Goal: Task Accomplishment & Management: Complete application form

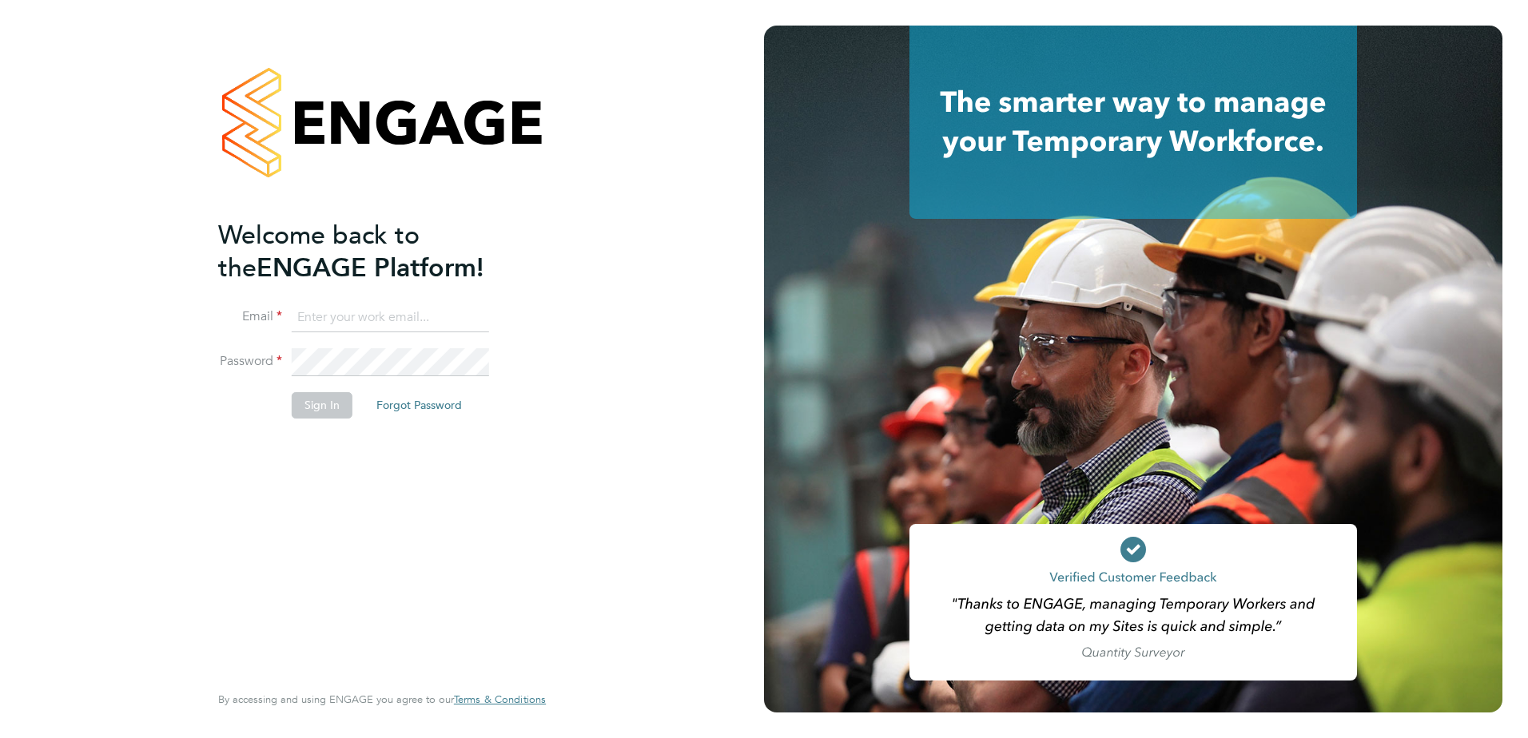
type input "[PERSON_NAME][EMAIL_ADDRESS][PERSON_NAME][DOMAIN_NAME]"
click at [330, 412] on button "Sign In" at bounding box center [322, 405] width 61 height 26
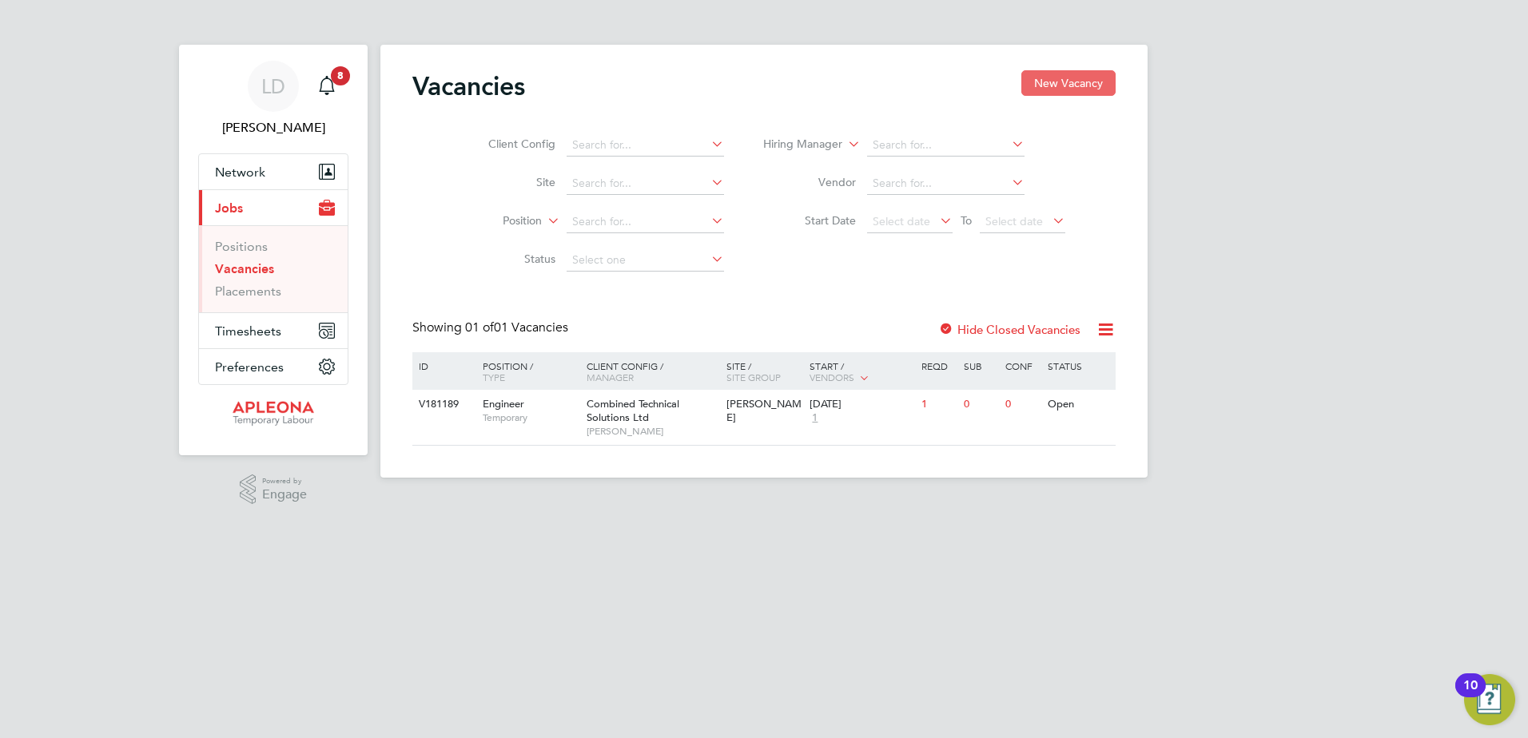
click at [1045, 72] on button "New Vacancy" at bounding box center [1068, 83] width 94 height 26
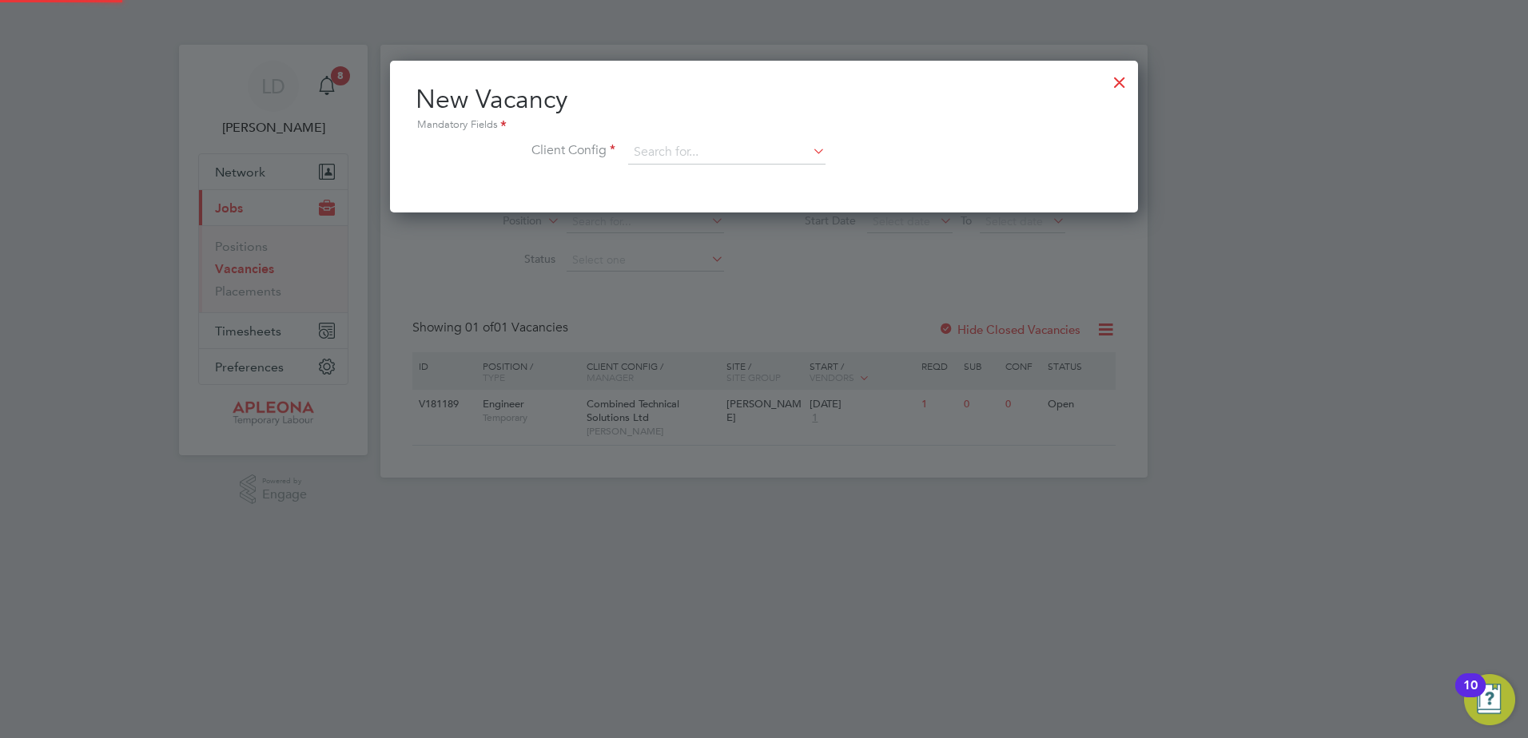
scroll to position [152, 749]
click at [731, 141] on input at bounding box center [726, 153] width 197 height 24
click at [703, 197] on li "Combined Technical Solutions Ltd" at bounding box center [726, 197] width 199 height 22
type input "Combined Technical Solutions Ltd"
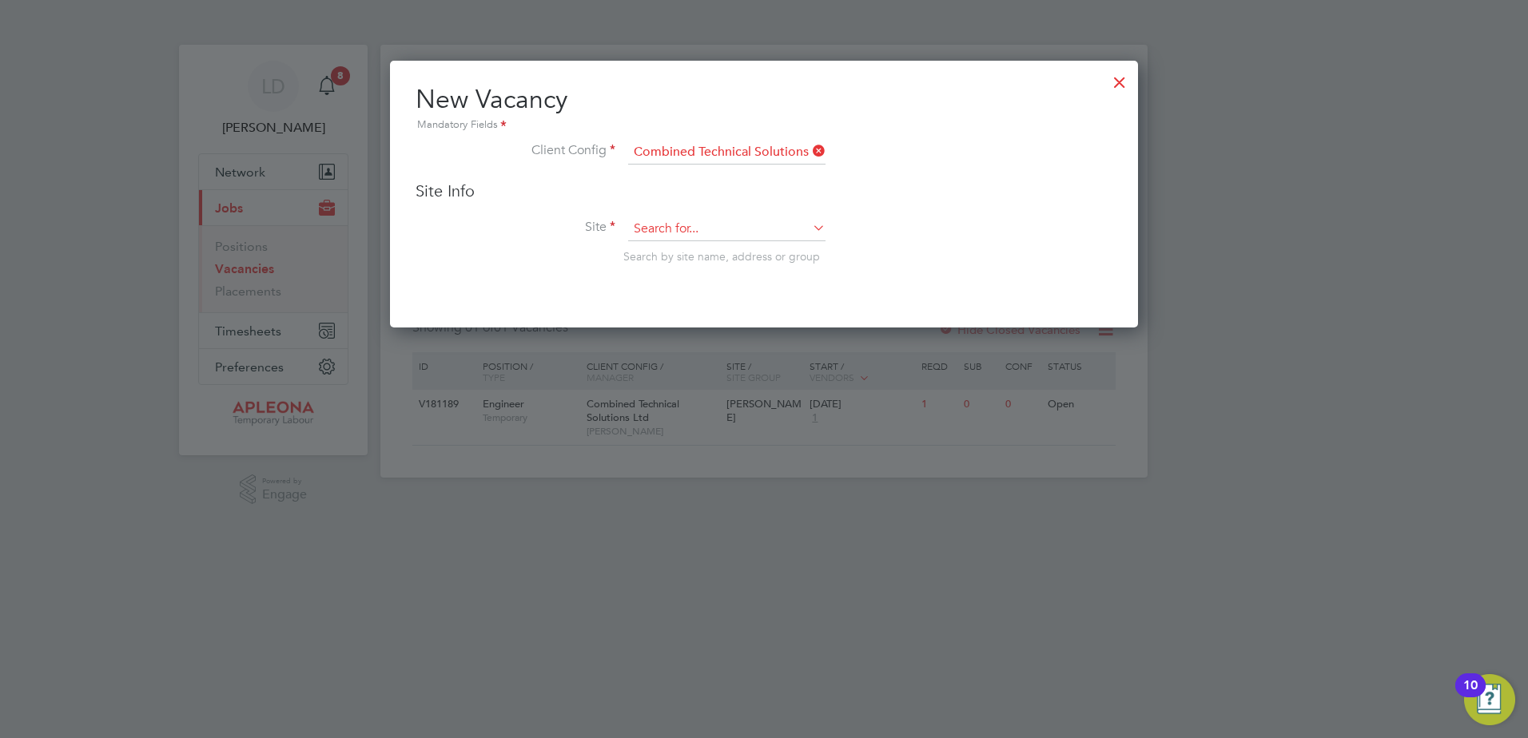
click at [730, 224] on input at bounding box center [726, 229] width 197 height 24
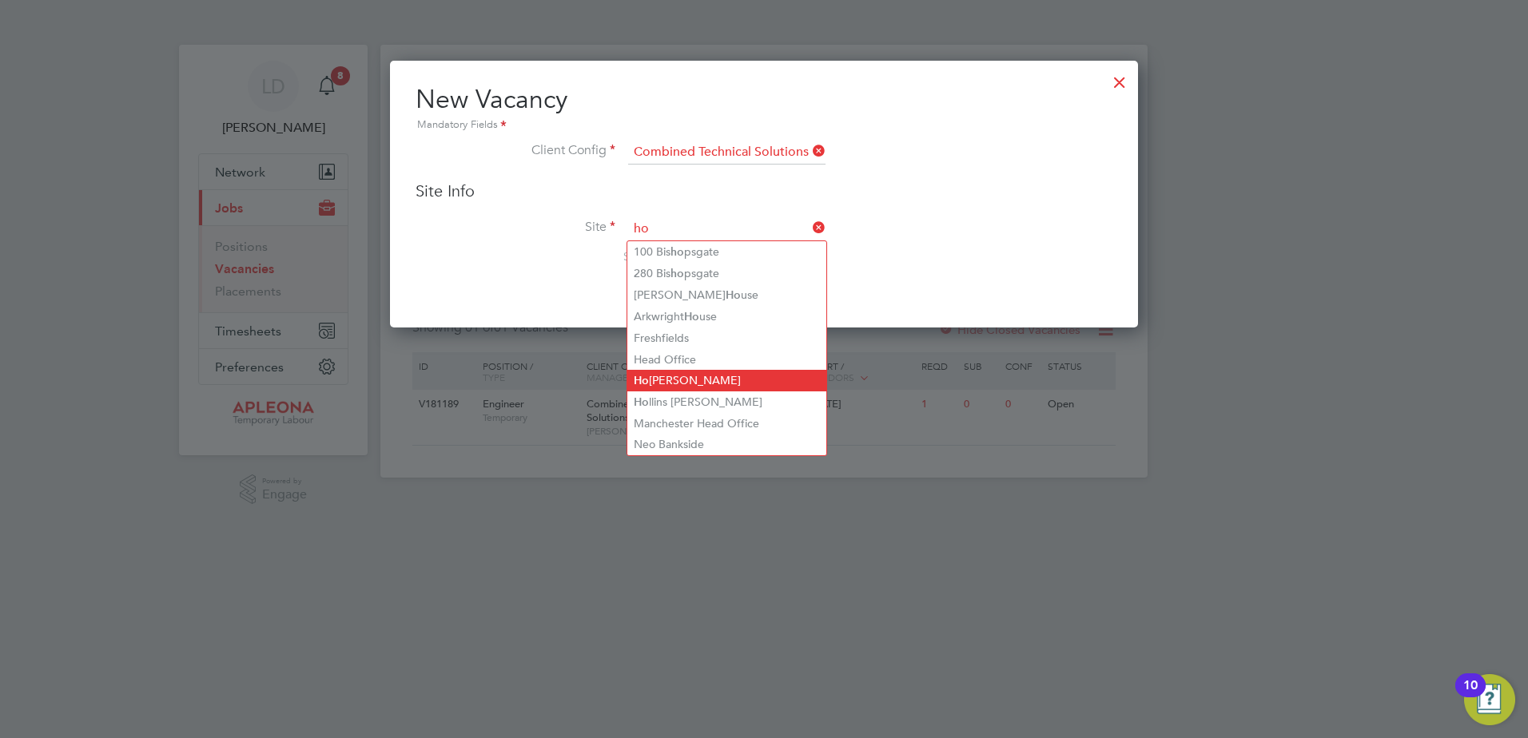
click at [696, 373] on li "Ho gan Lovell" at bounding box center [726, 381] width 199 height 22
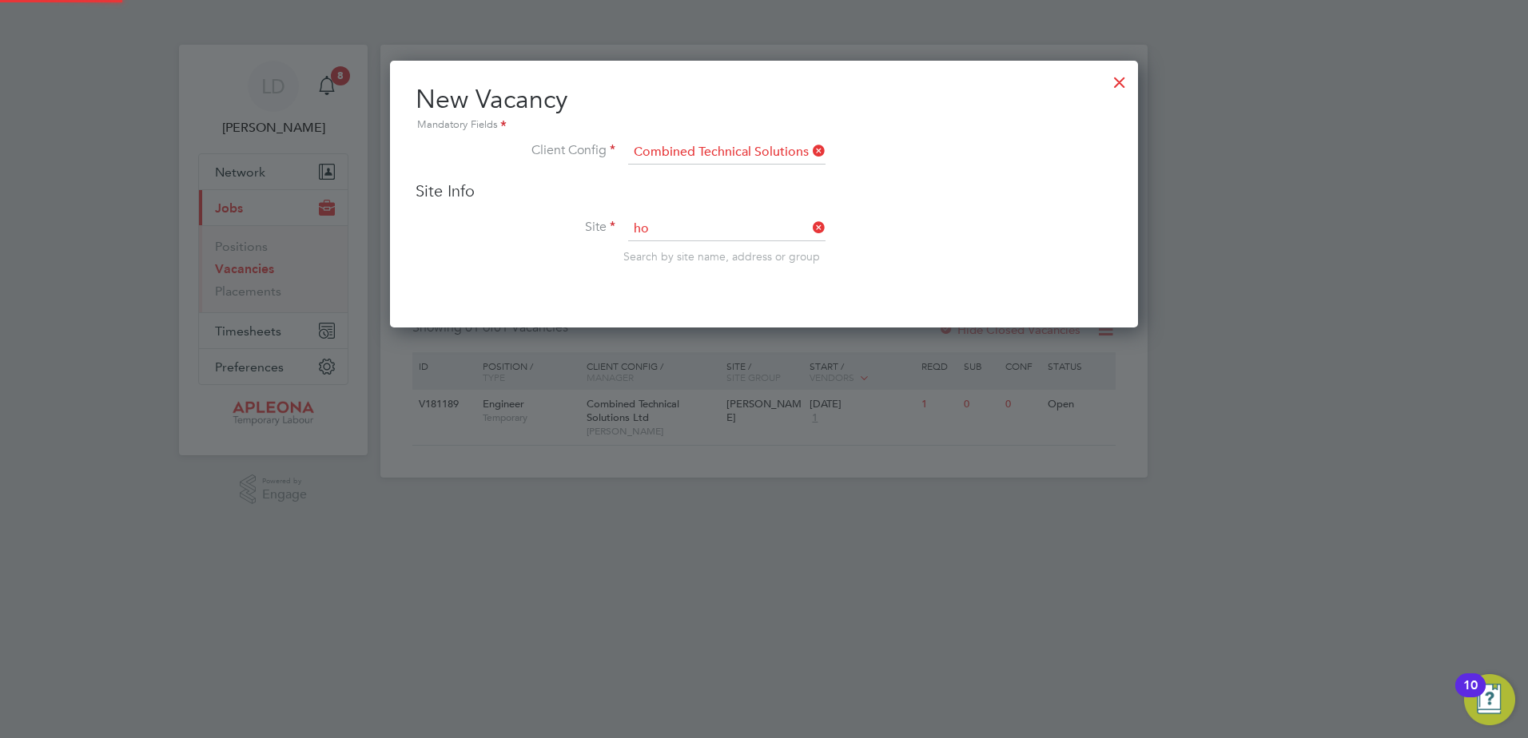
type input "Hogan Lovell"
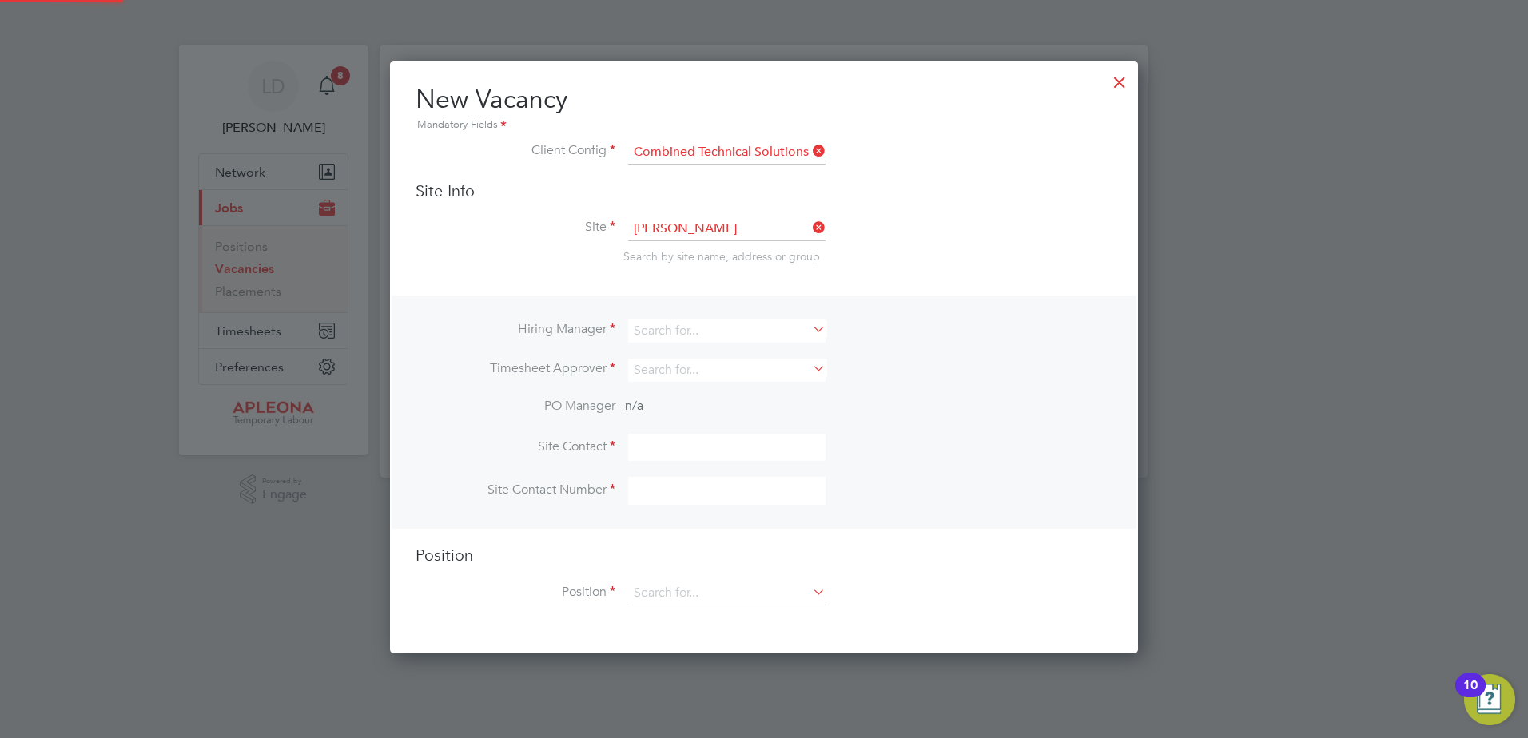
scroll to position [595, 749]
click at [723, 332] on input at bounding box center [726, 331] width 197 height 23
click at [684, 369] on li "Lu cy Dennis" at bounding box center [726, 375] width 199 height 22
type input "Lucy Dennis"
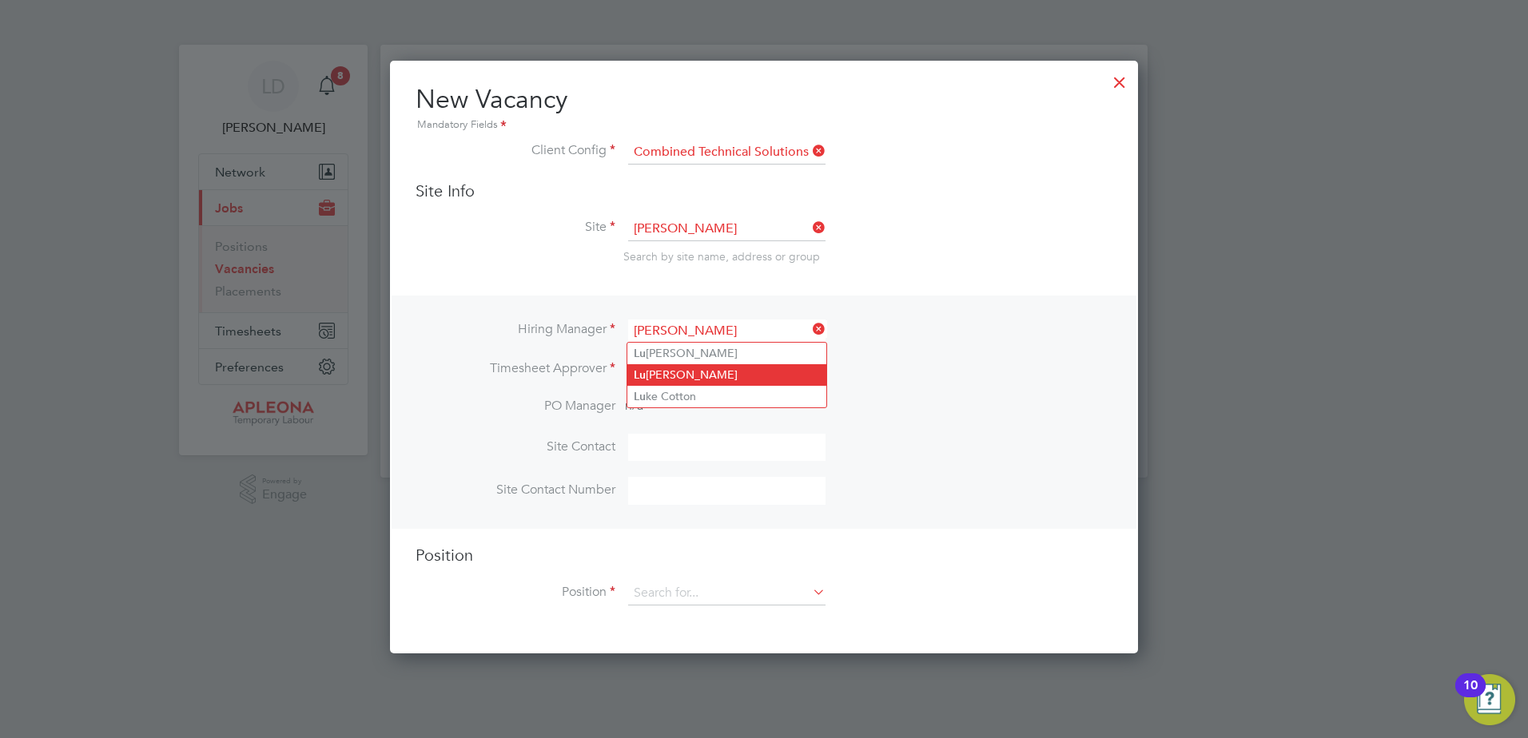
scroll to position [663, 749]
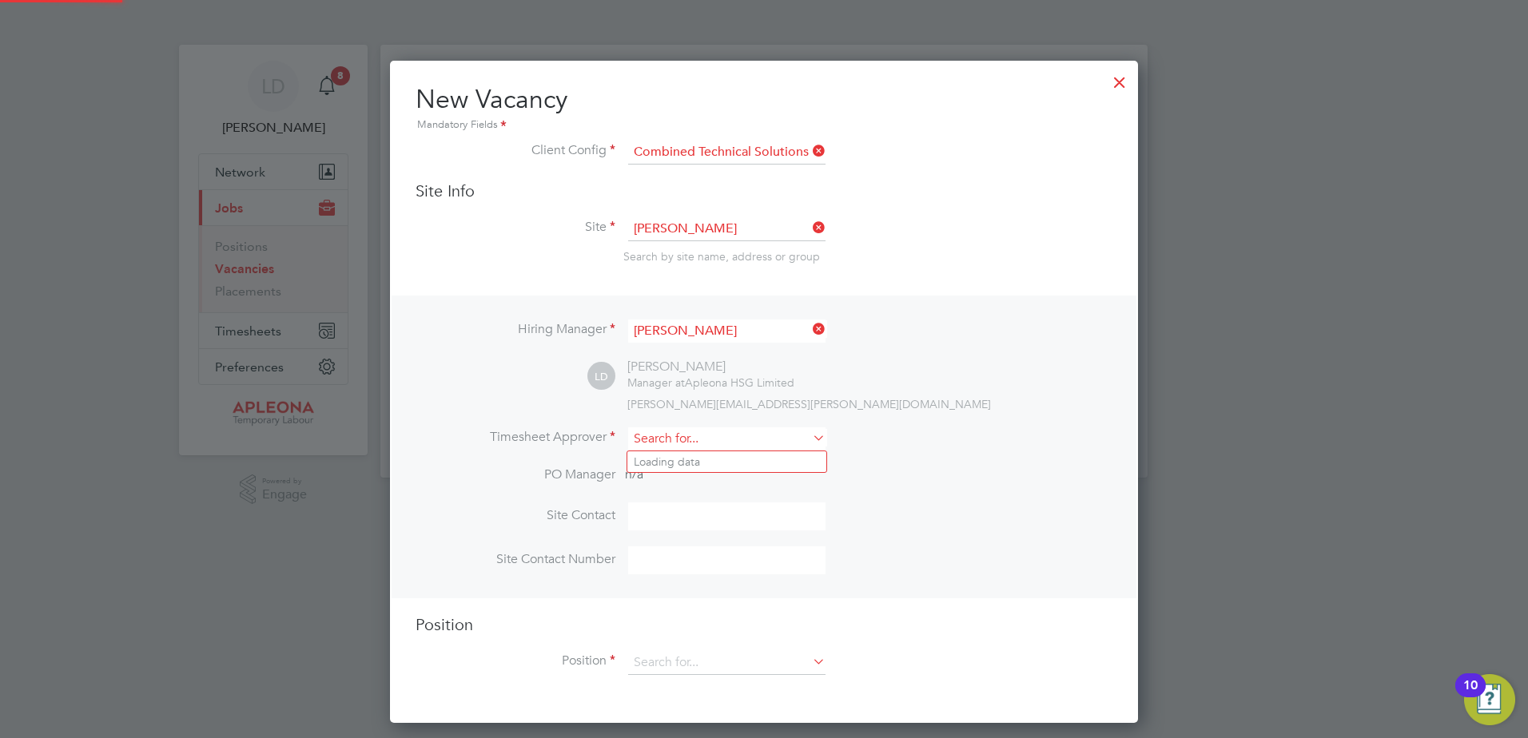
click at [682, 436] on input at bounding box center [726, 439] width 197 height 23
click at [671, 477] on li "Lu cy Dennis" at bounding box center [726, 484] width 199 height 22
type input "Lucy Dennis"
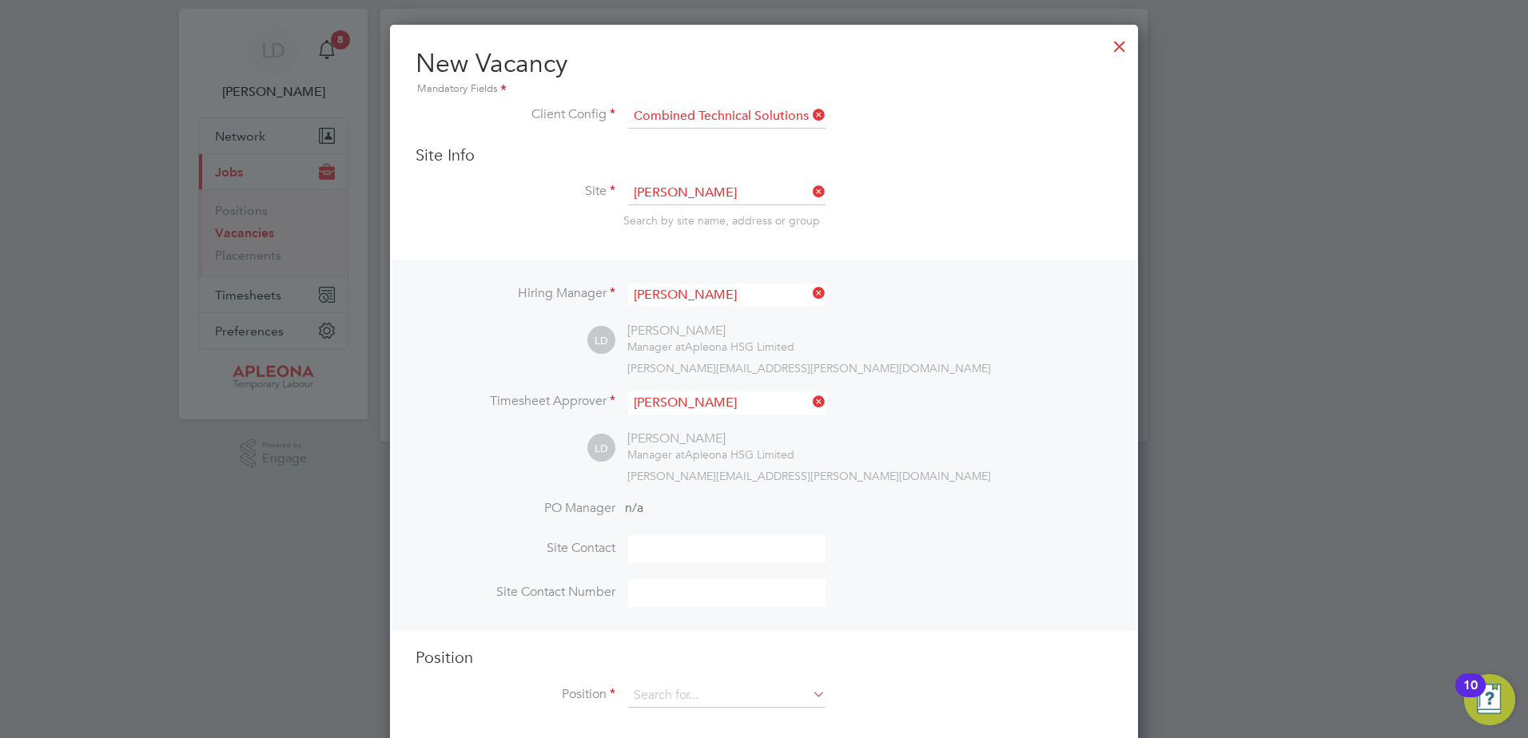
scroll to position [55, 0]
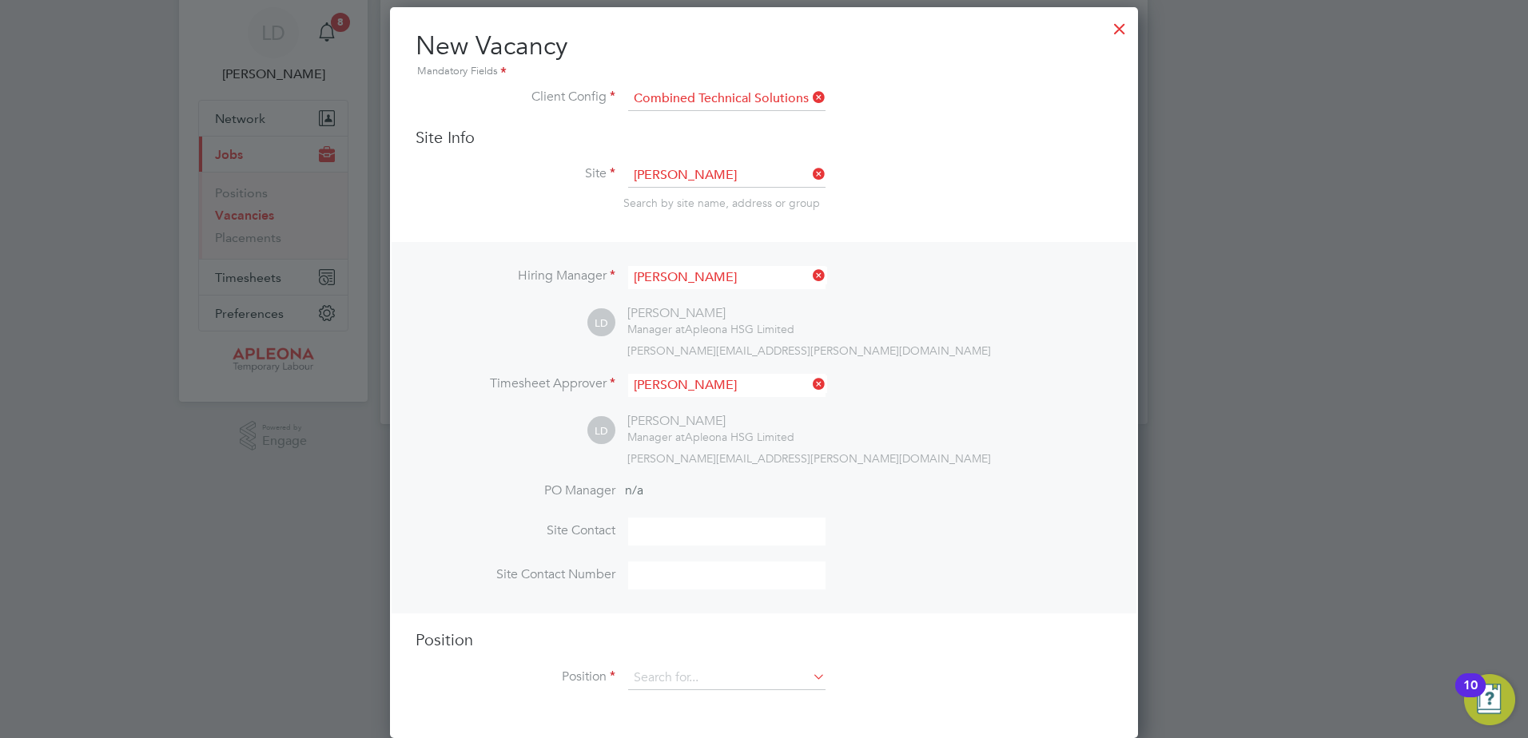
click at [676, 527] on input at bounding box center [726, 532] width 197 height 28
type input "Ian Searle"
click at [685, 574] on input at bounding box center [726, 576] width 197 height 28
type input "07432657118"
click at [685, 664] on div "Position Position" at bounding box center [764, 668] width 697 height 77
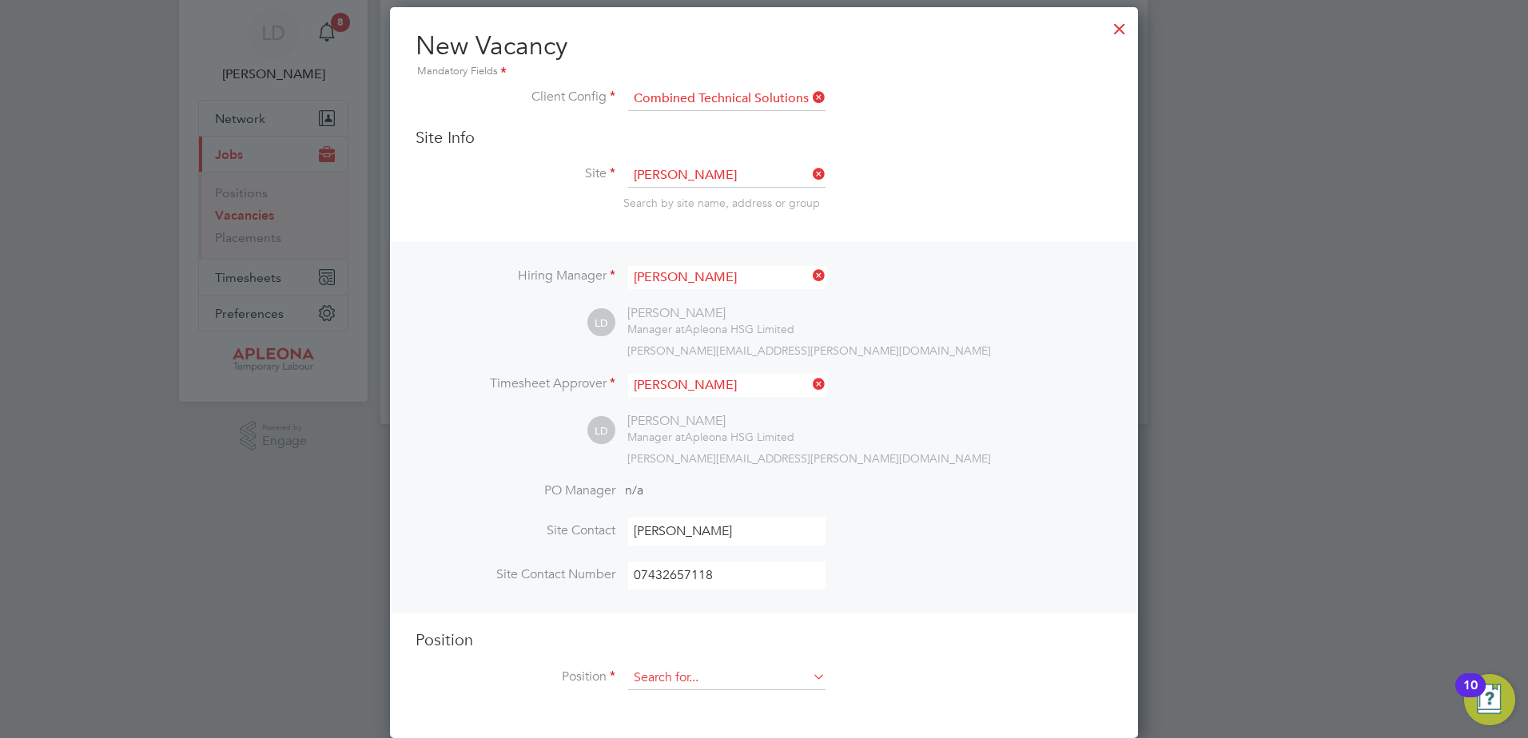
click at [685, 673] on input at bounding box center [726, 679] width 197 height 24
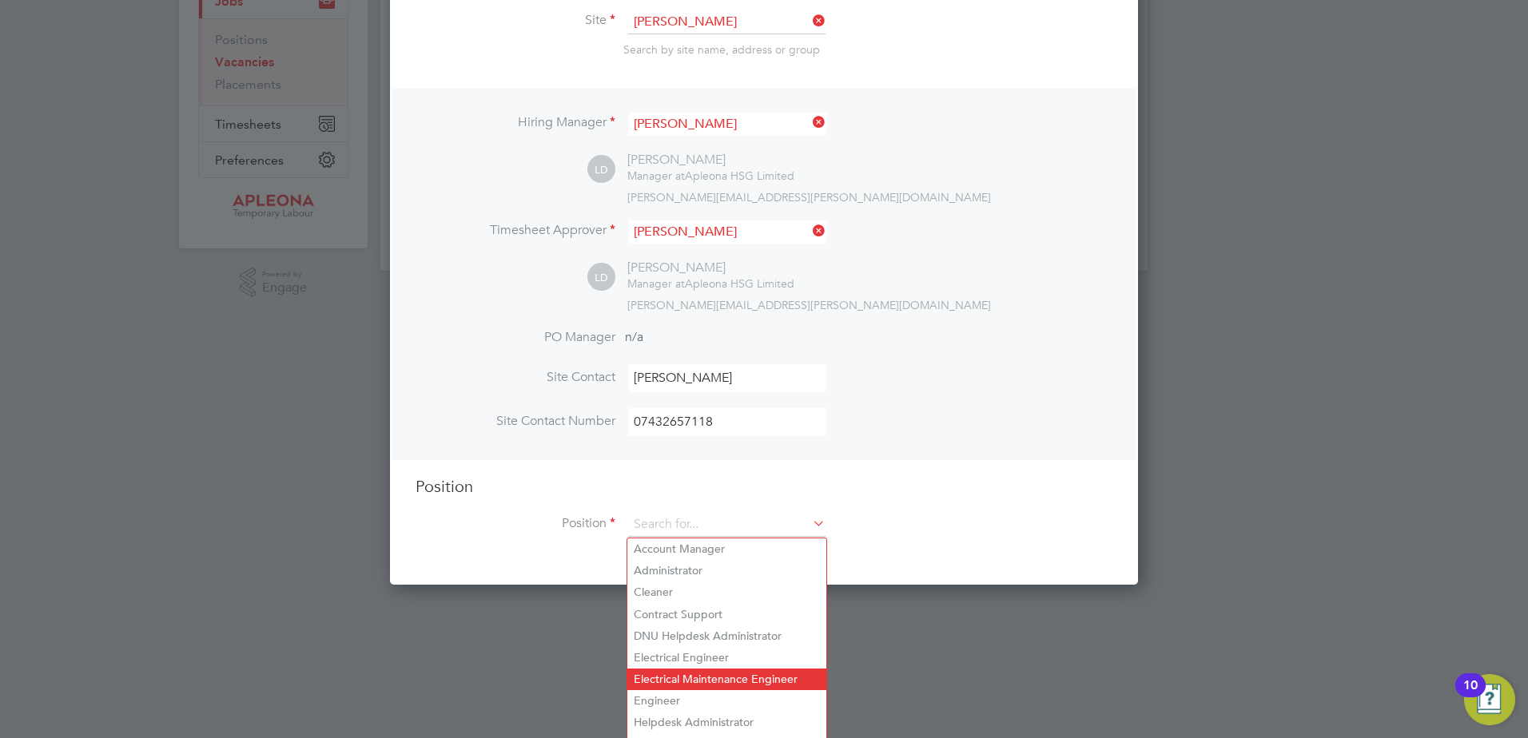
scroll to position [217, 0]
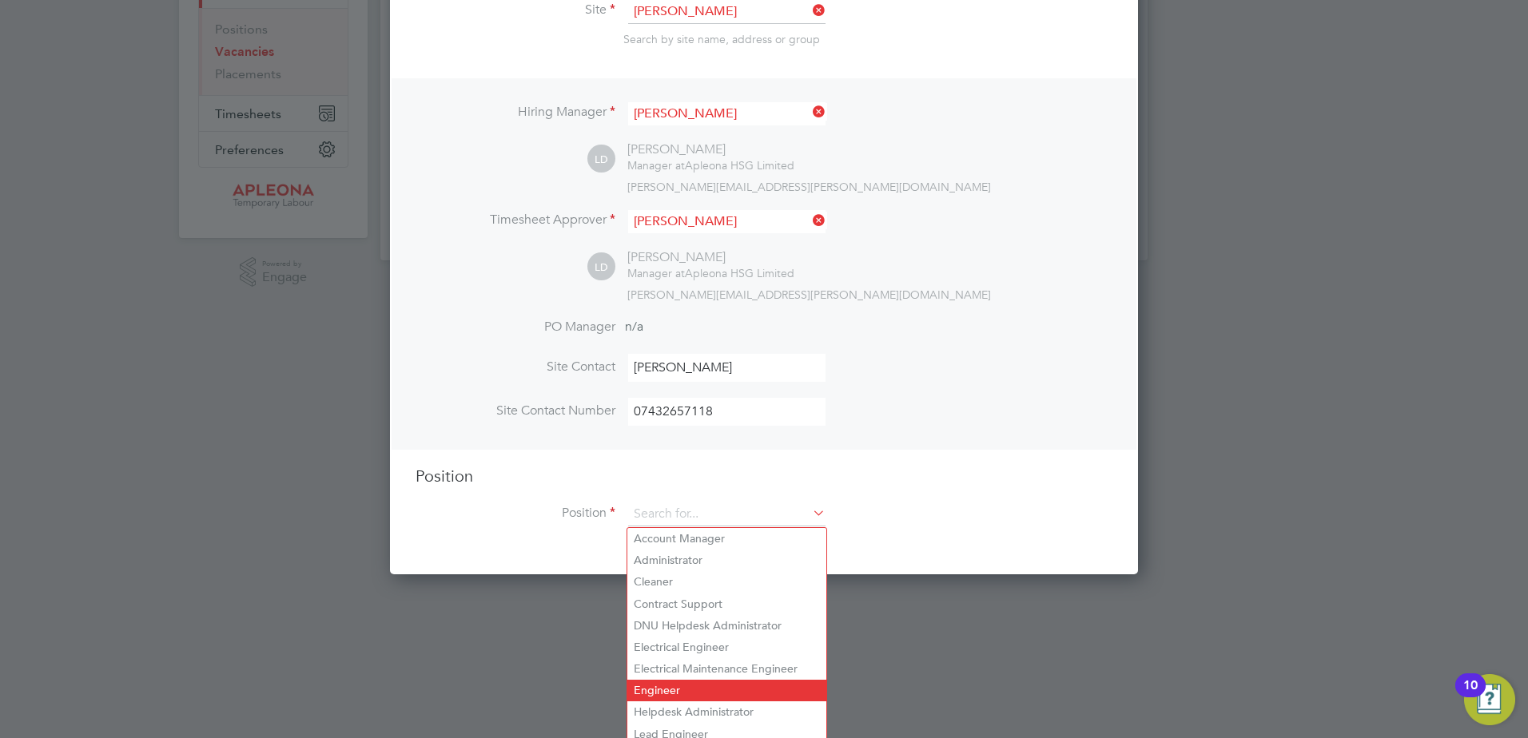
drag, startPoint x: 679, startPoint y: 683, endPoint x: 679, endPoint y: 667, distance: 16.0
click at [679, 682] on li "Engineer" at bounding box center [726, 691] width 199 height 22
type input "Engineer"
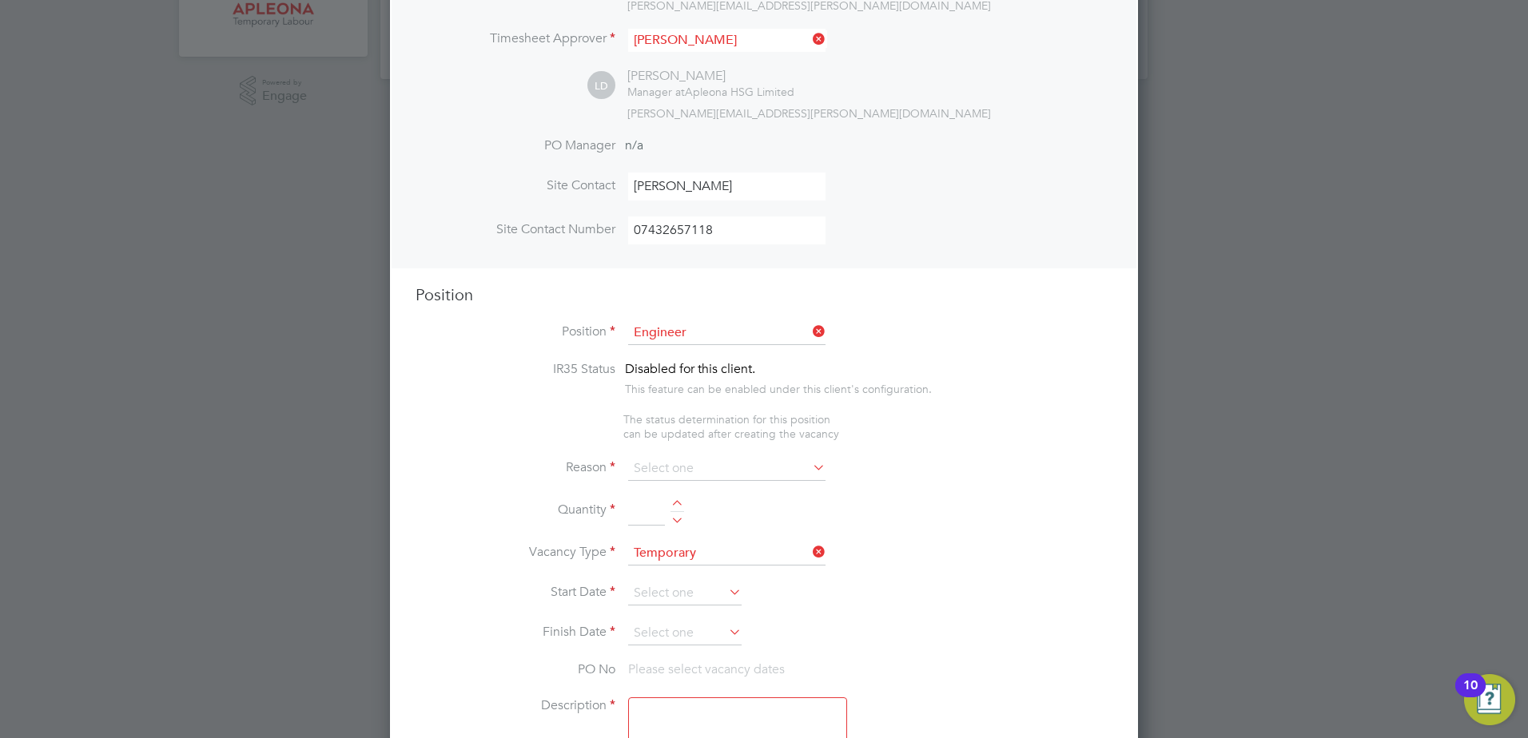
scroll to position [457, 0]
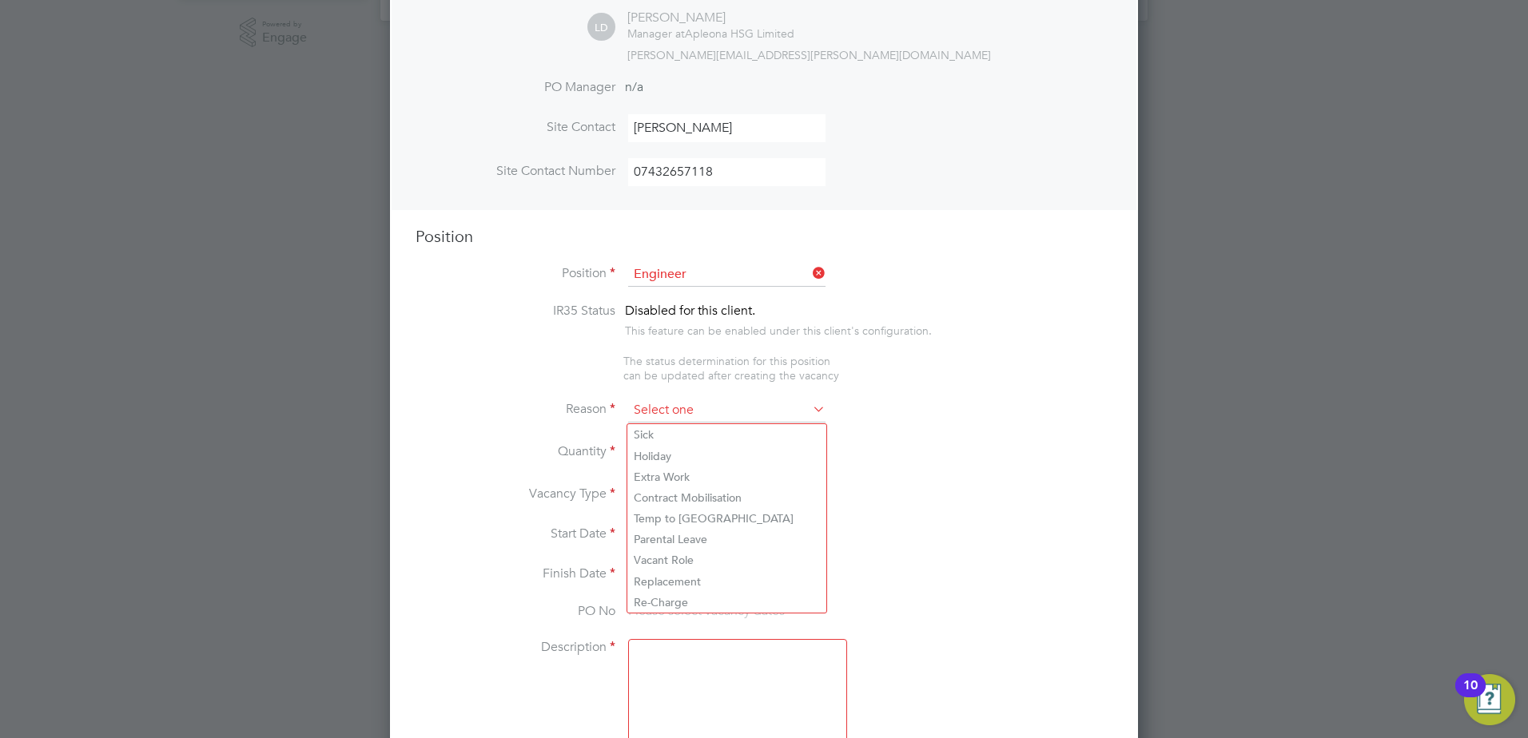
click at [771, 404] on input at bounding box center [726, 411] width 197 height 24
click at [711, 471] on li "Extra Work" at bounding box center [726, 477] width 199 height 21
type input "Extra Work"
click at [676, 448] on div at bounding box center [678, 447] width 14 height 11
type input "1"
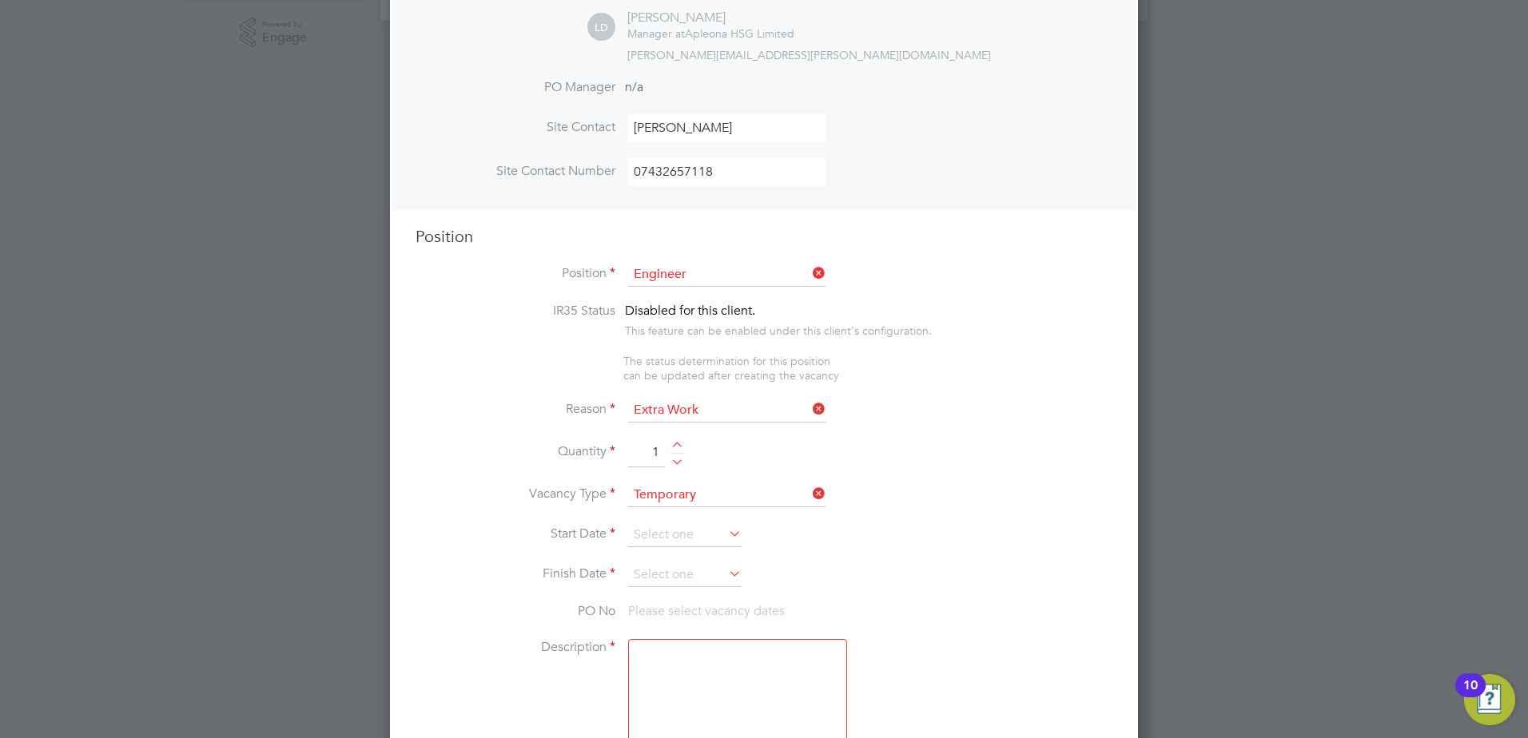
click at [726, 537] on icon at bounding box center [726, 534] width 0 height 22
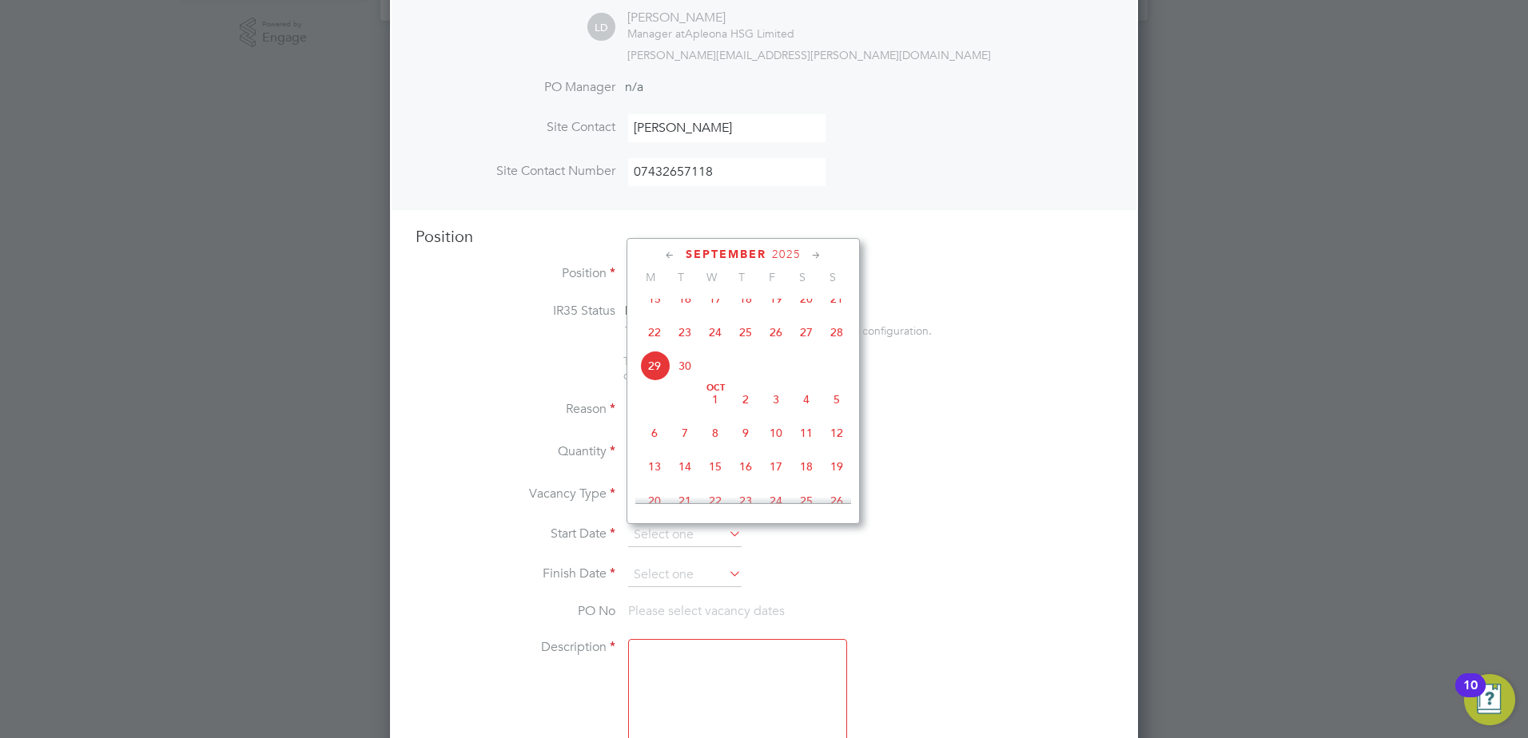
click at [775, 415] on span "3" at bounding box center [776, 399] width 30 height 30
type input "03 Oct 2025"
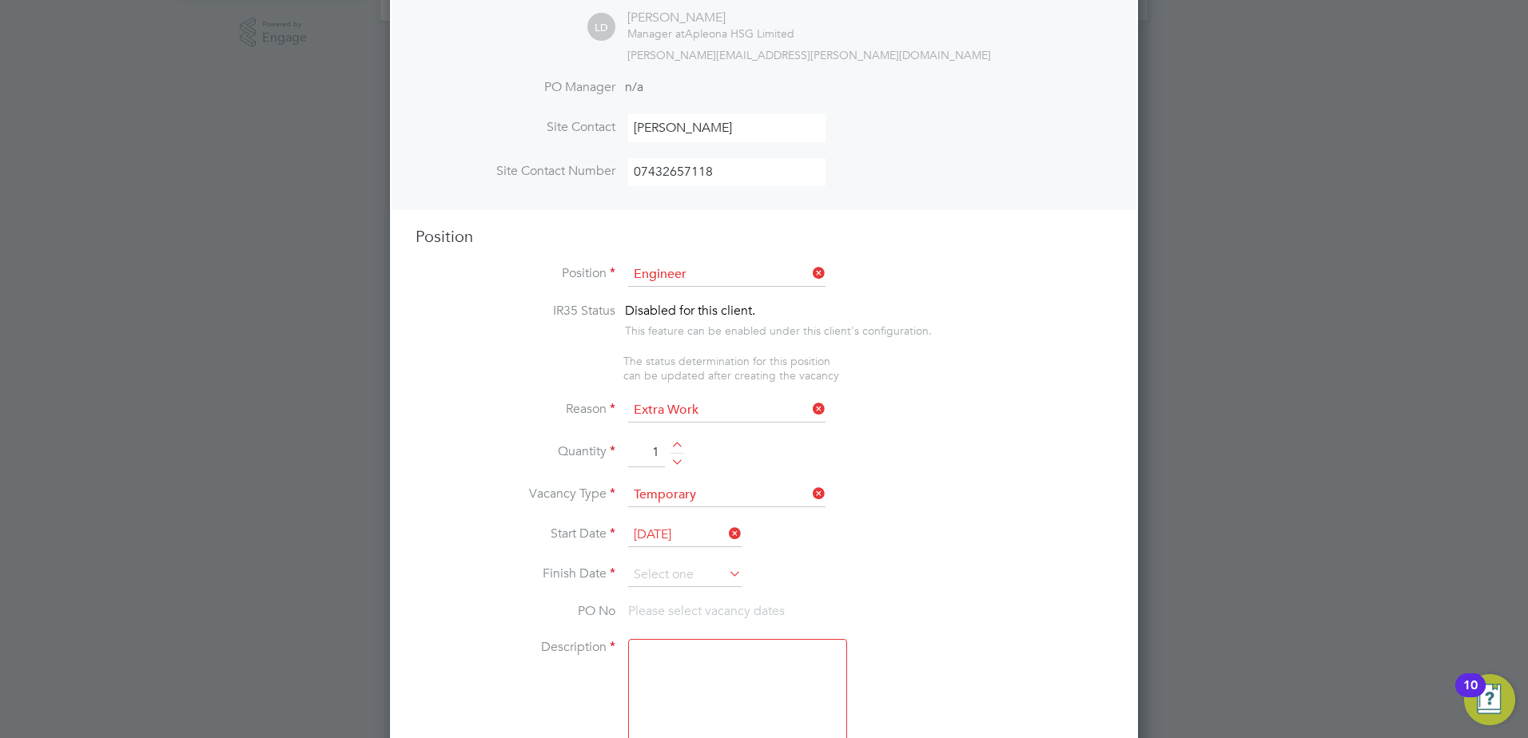
click at [726, 574] on icon at bounding box center [726, 574] width 0 height 22
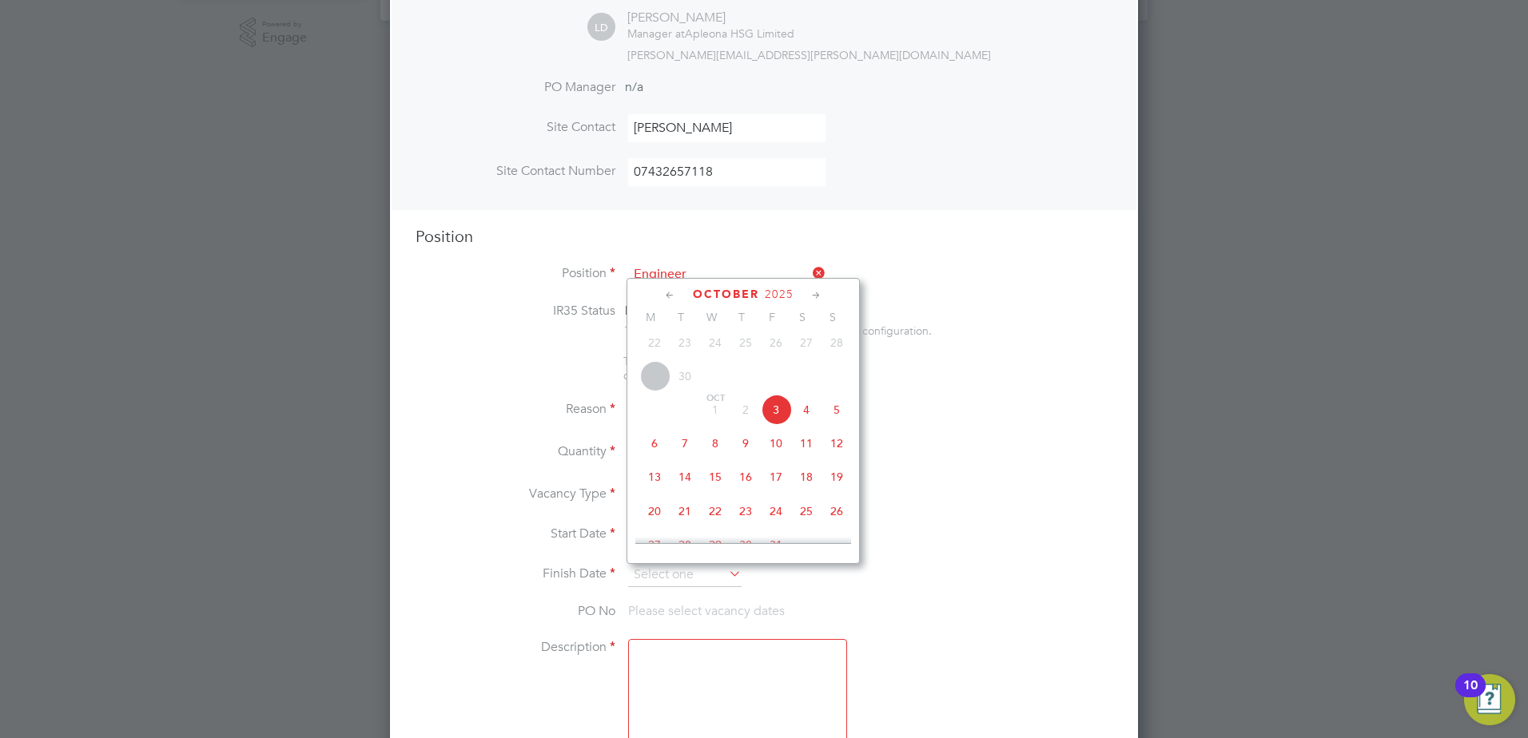
click at [777, 423] on span "3" at bounding box center [776, 410] width 30 height 30
type input "03 Oct 2025"
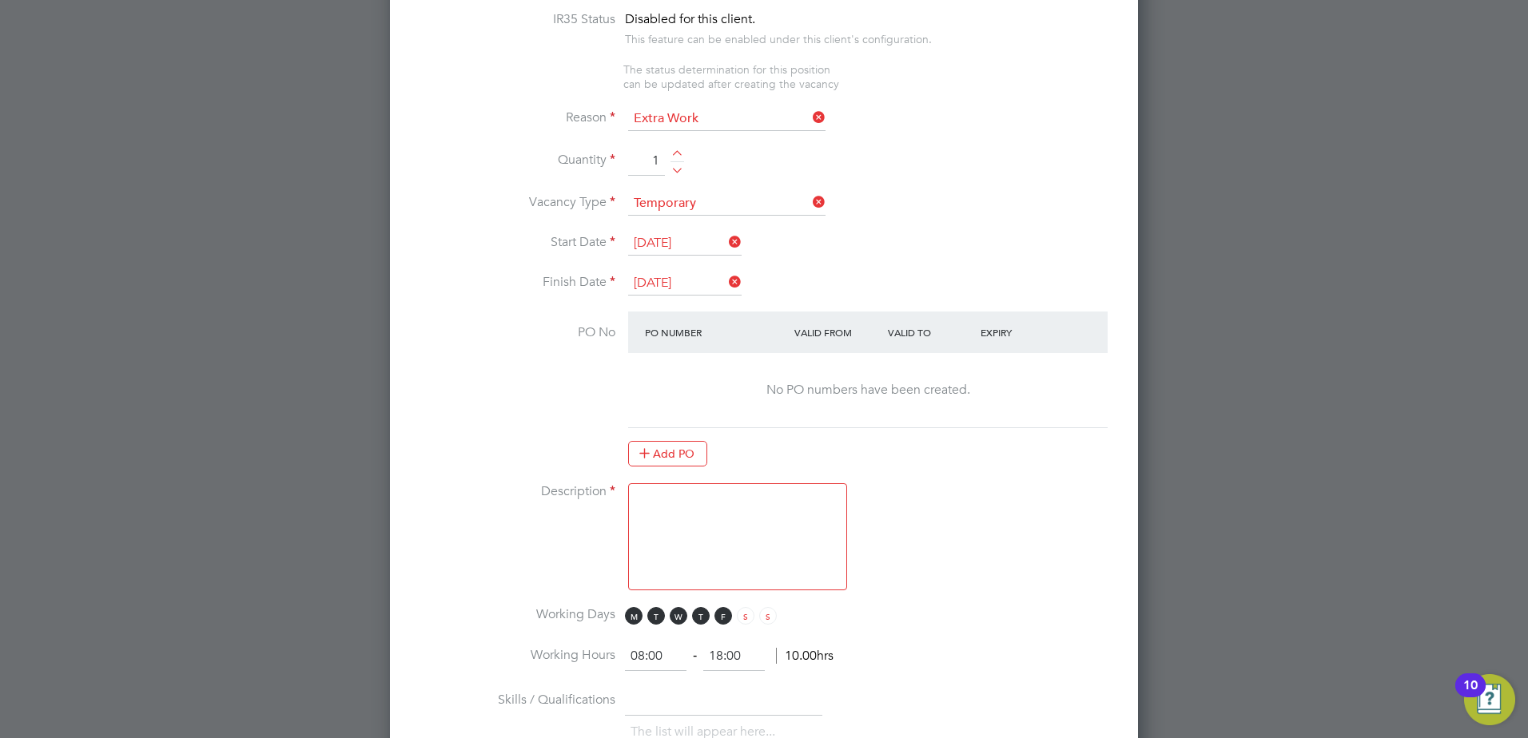
scroll to position [777, 0]
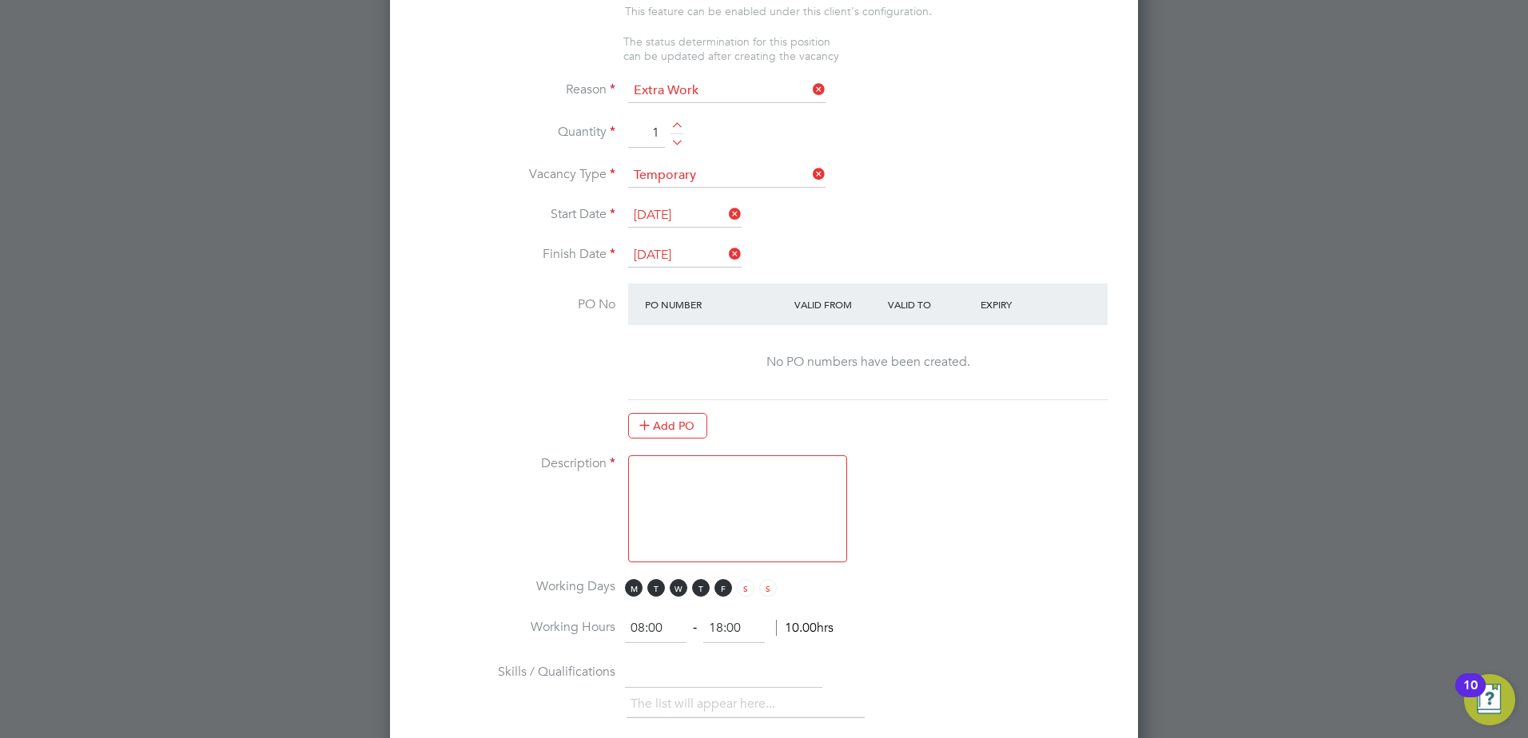
click at [659, 471] on textarea at bounding box center [737, 509] width 219 height 107
type textarea "Site cover for 1 day"
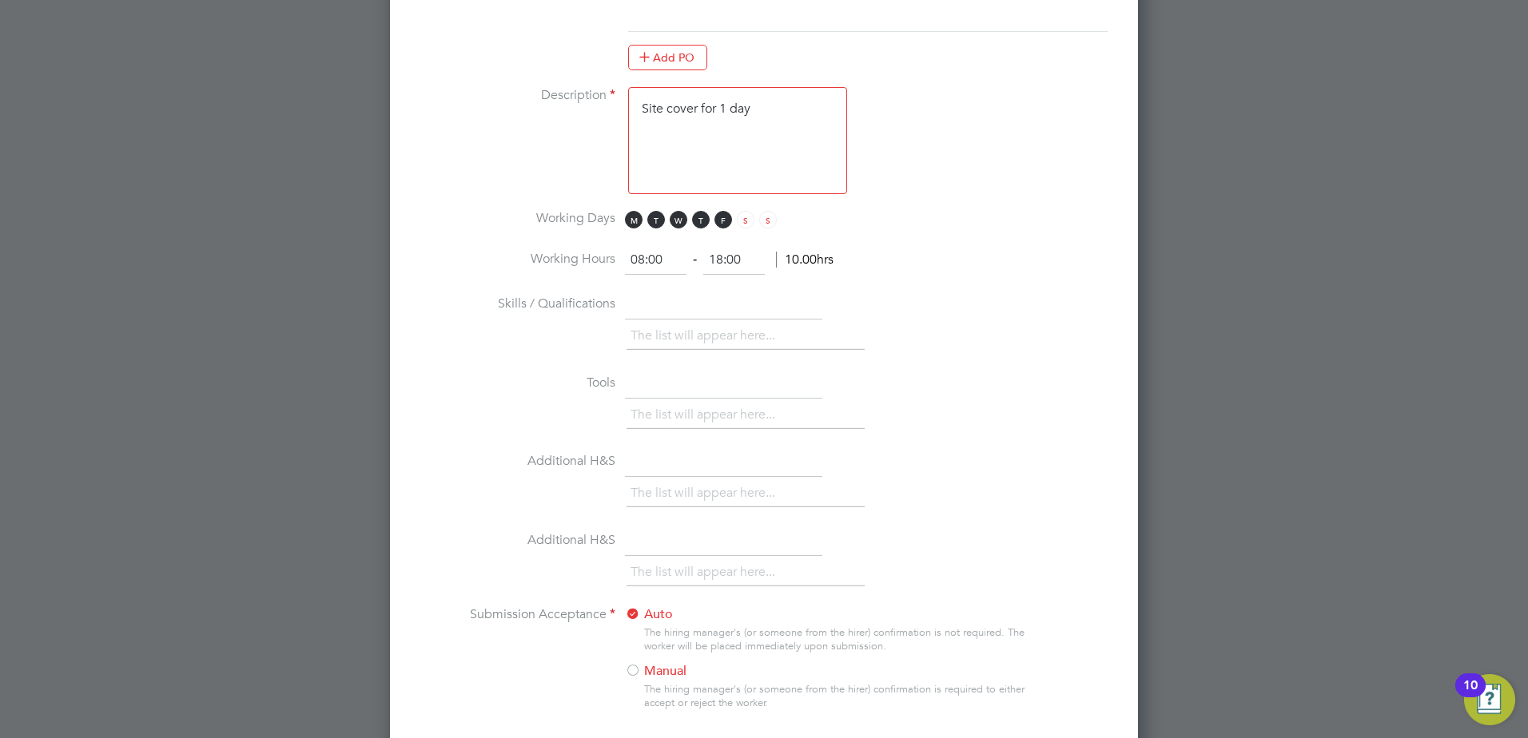
scroll to position [1146, 0]
type input "17:00"
click at [786, 114] on textarea "Site cover for 1 day" at bounding box center [737, 139] width 219 height 107
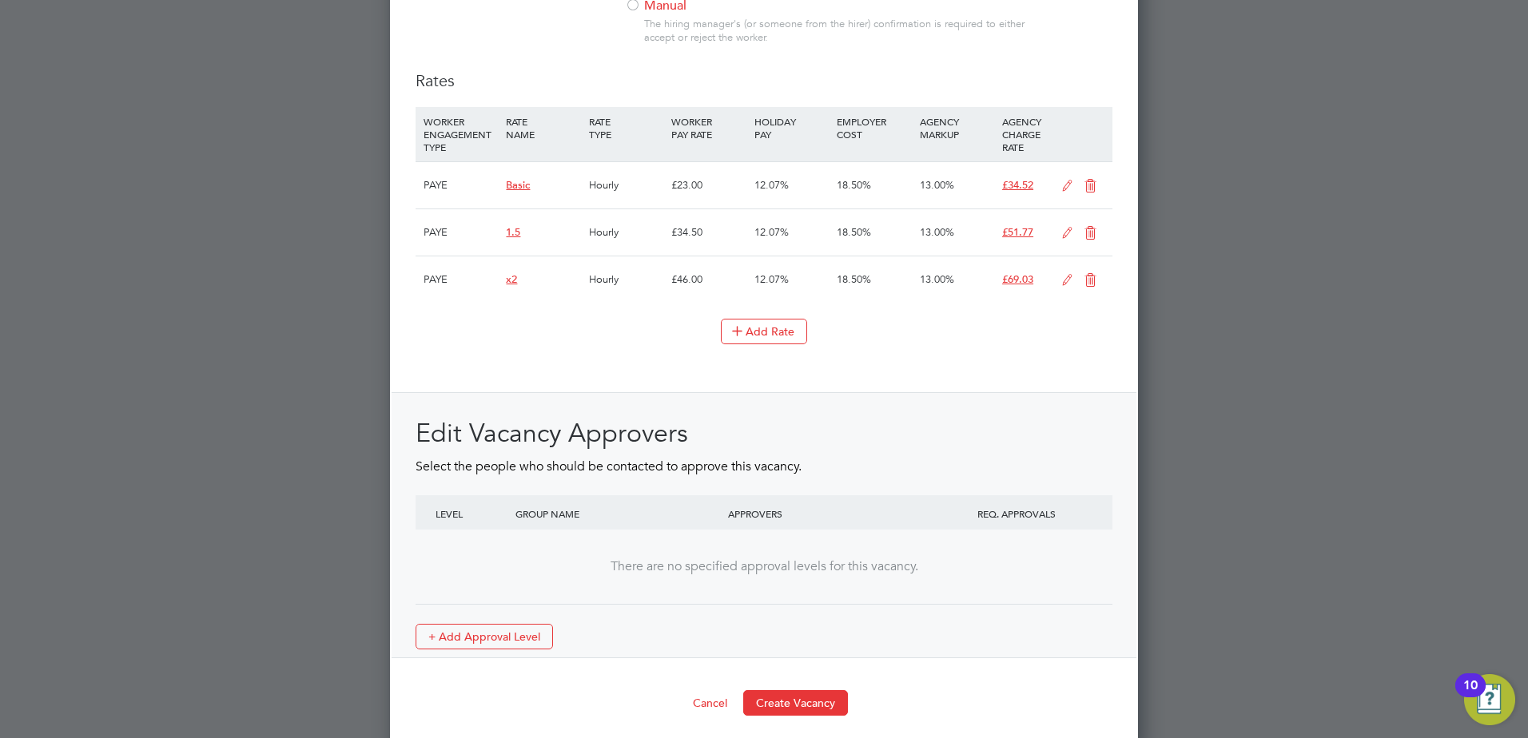
scroll to position [1821, 0]
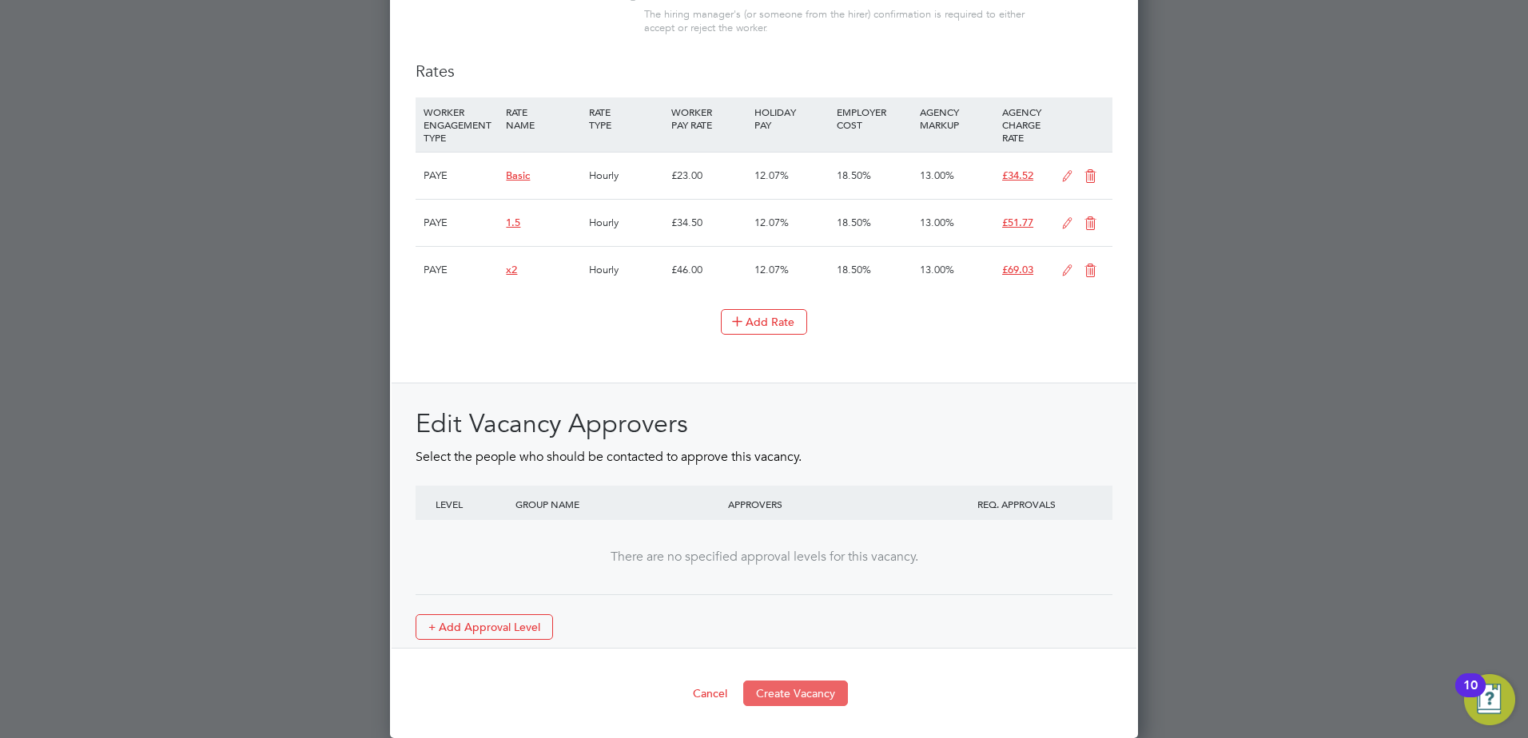
type textarea "Site cover for 1 day- 8 hours- 1 hour unpaid lunch"
click at [805, 689] on button "Create Vacancy" at bounding box center [795, 694] width 105 height 26
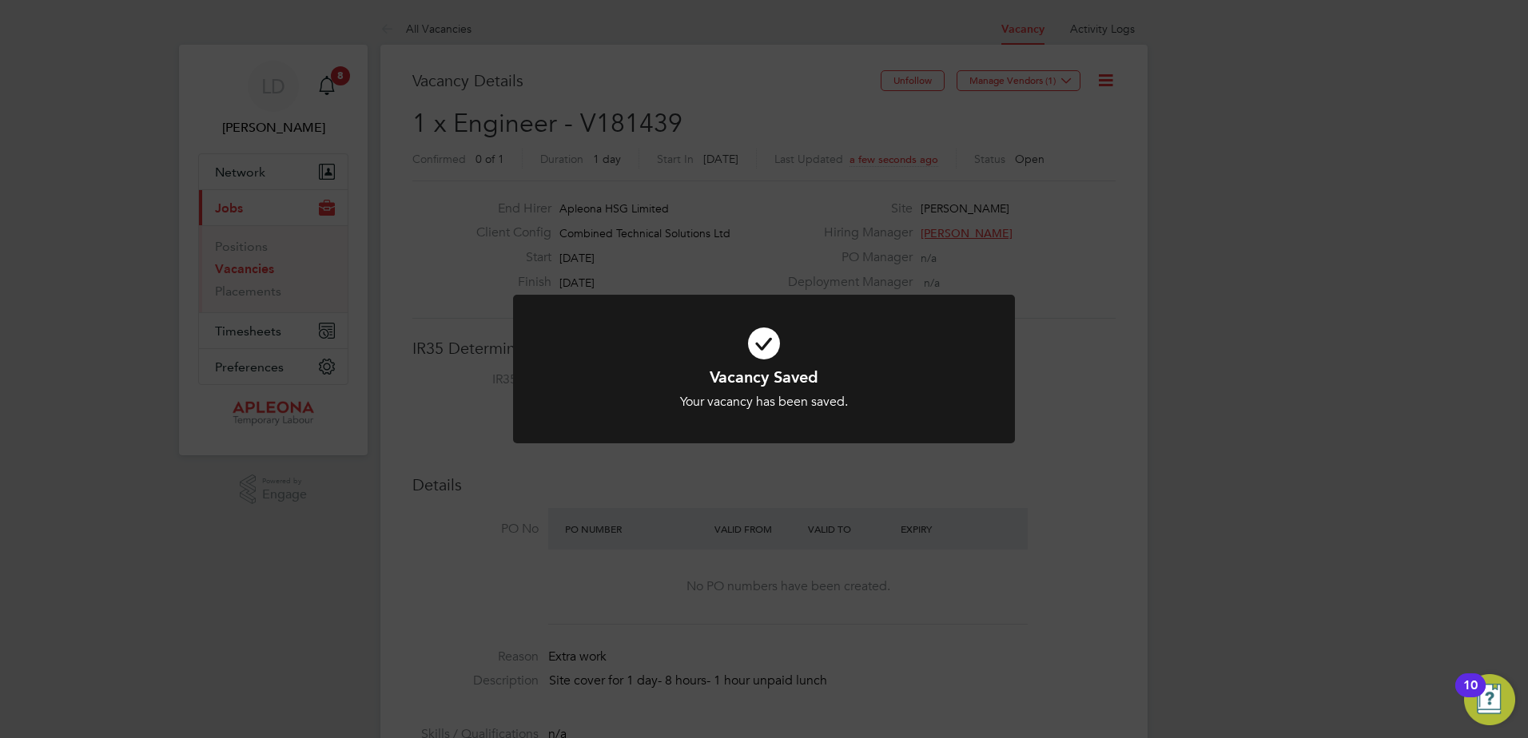
click at [1068, 86] on div "Vacancy Saved Your vacancy has been saved. Cancel Okay" at bounding box center [764, 369] width 1528 height 738
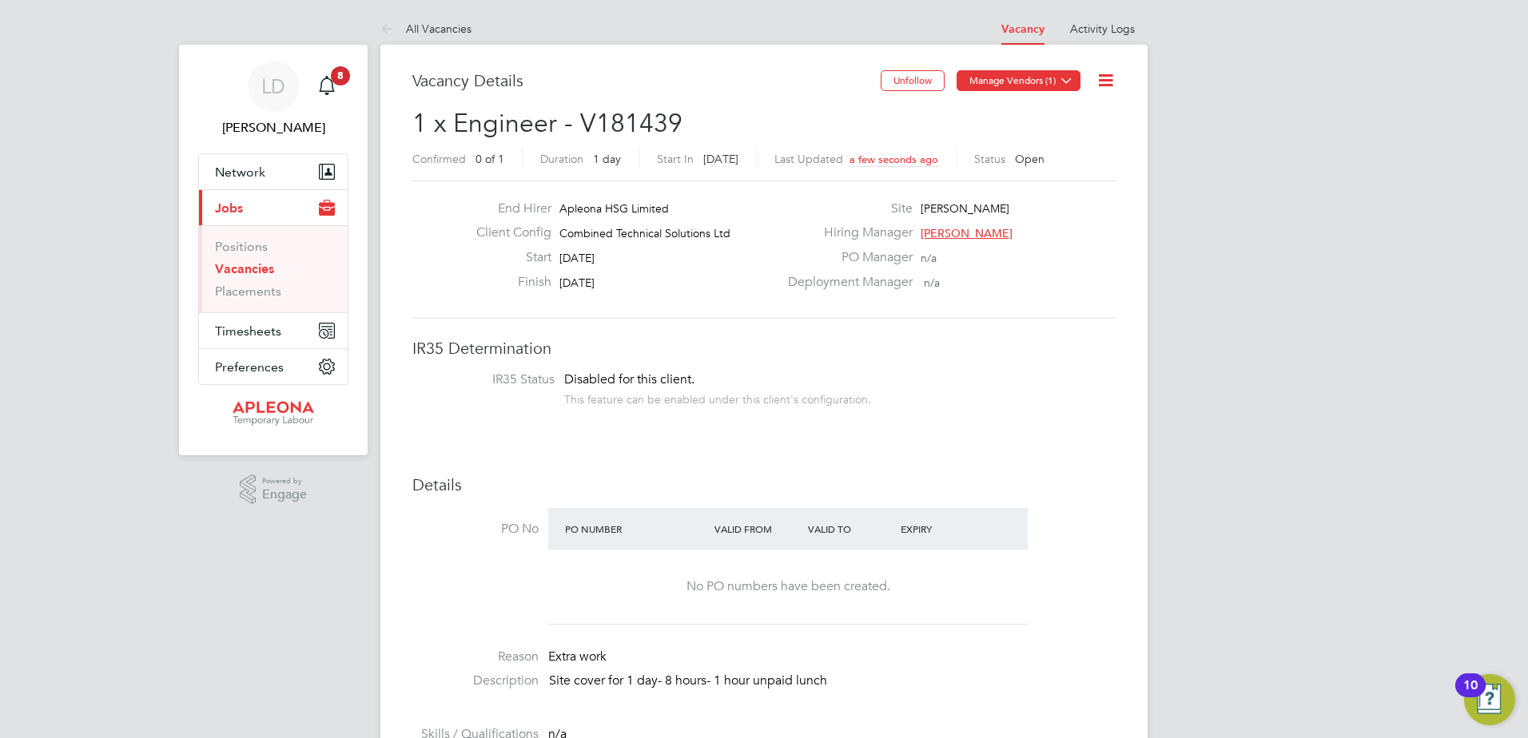
click at [1068, 80] on icon at bounding box center [1067, 80] width 12 height 12
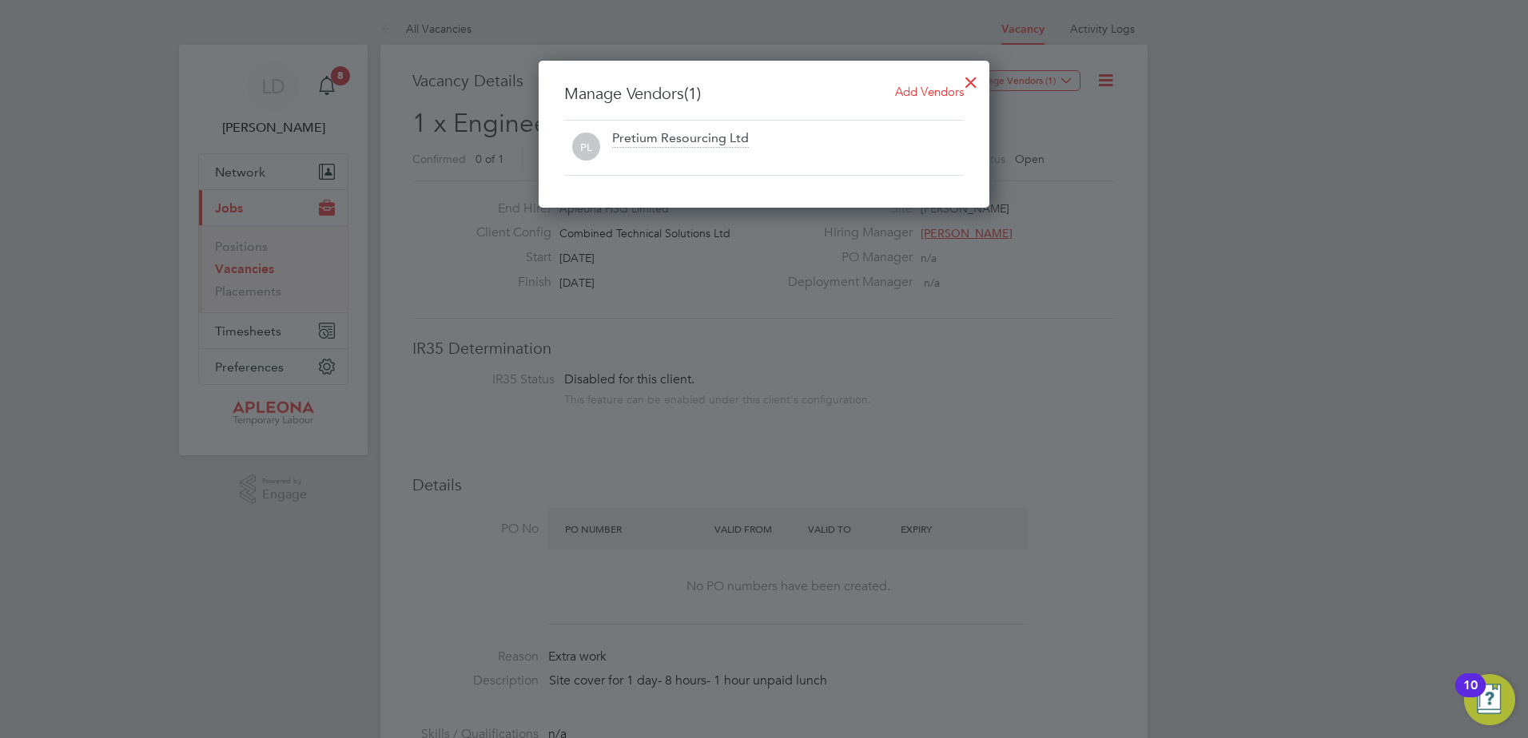
click at [918, 95] on span "Add Vendors" at bounding box center [929, 91] width 69 height 15
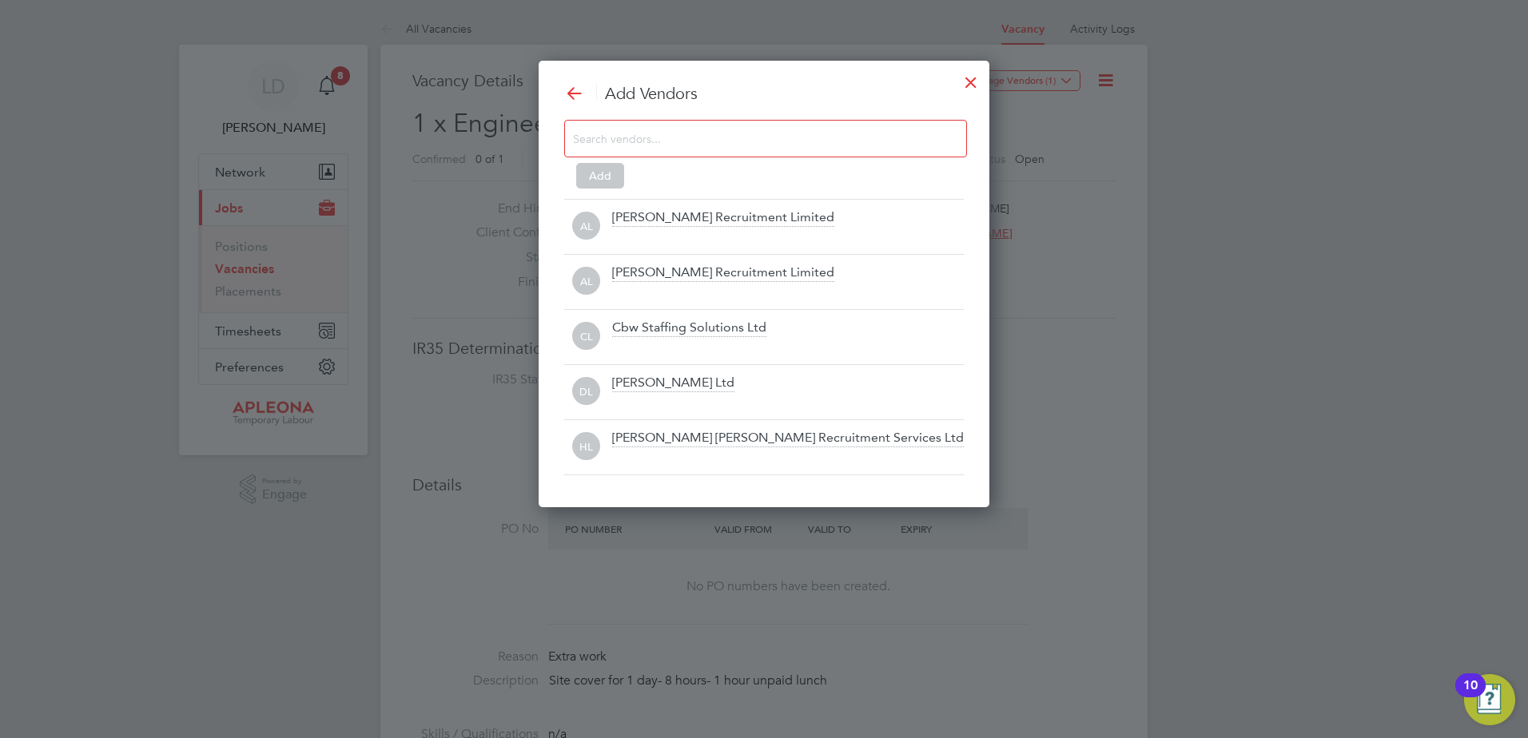
click at [766, 145] on input at bounding box center [753, 138] width 360 height 21
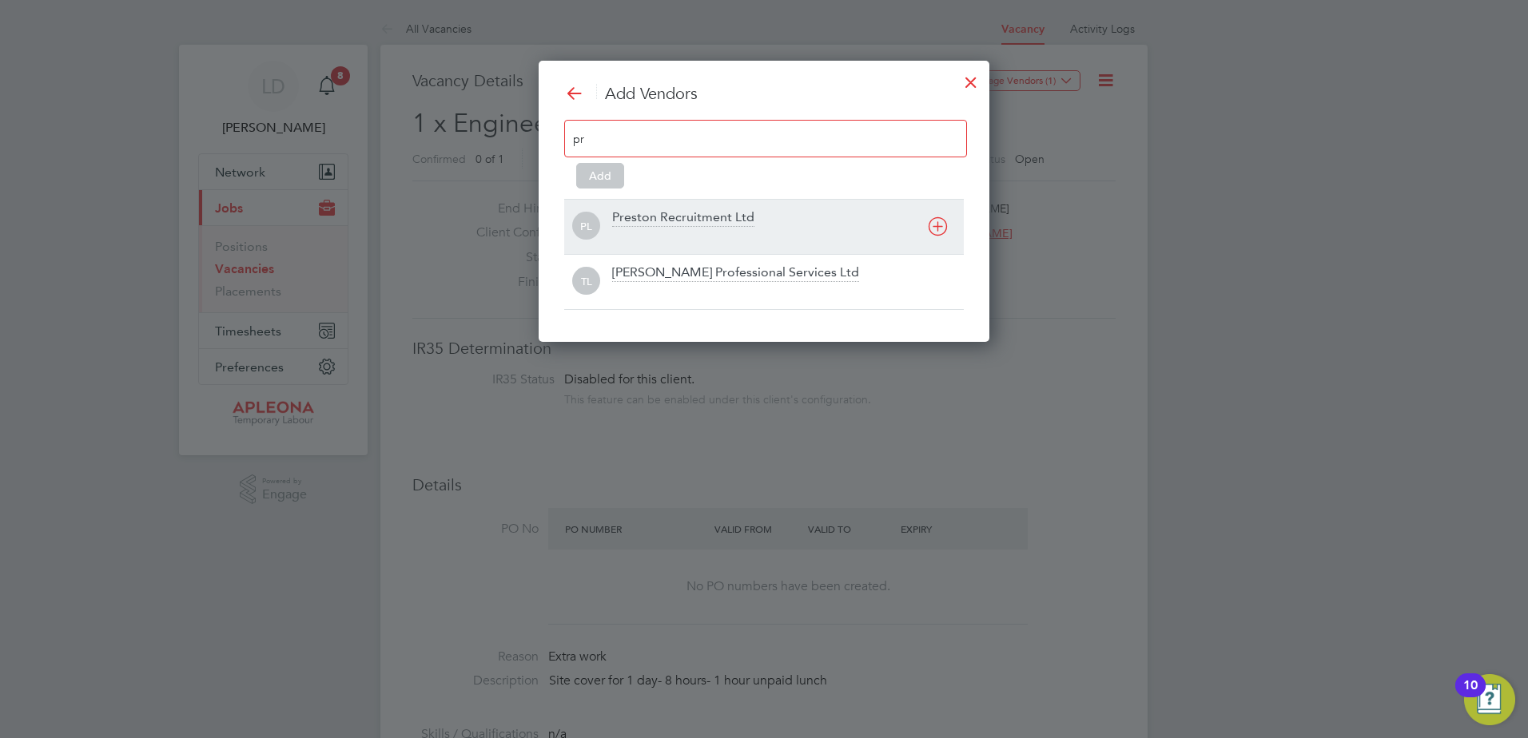
type input "pr"
click at [692, 218] on div "Preston Recruitment Ltd" at bounding box center [683, 218] width 142 height 18
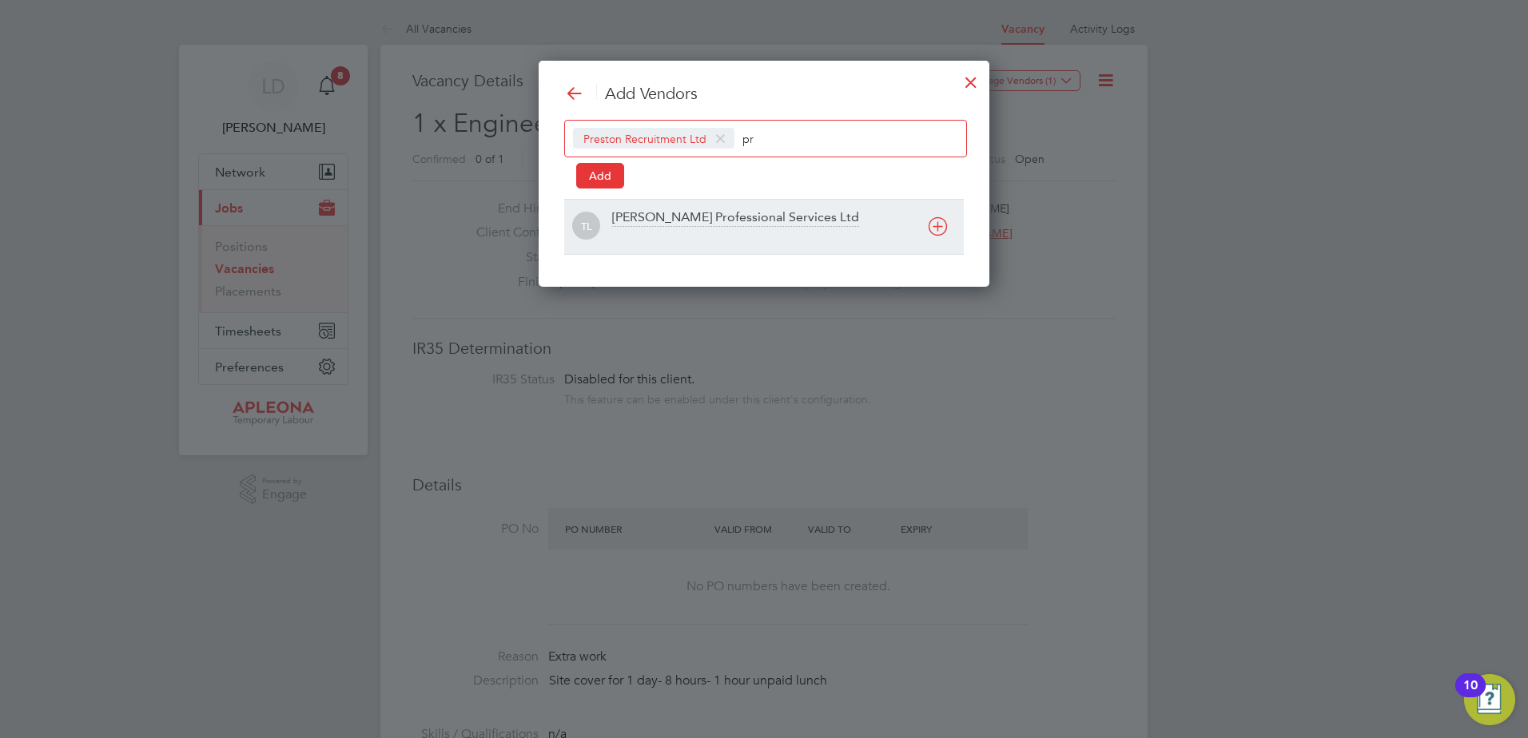
scroll to position [228, 452]
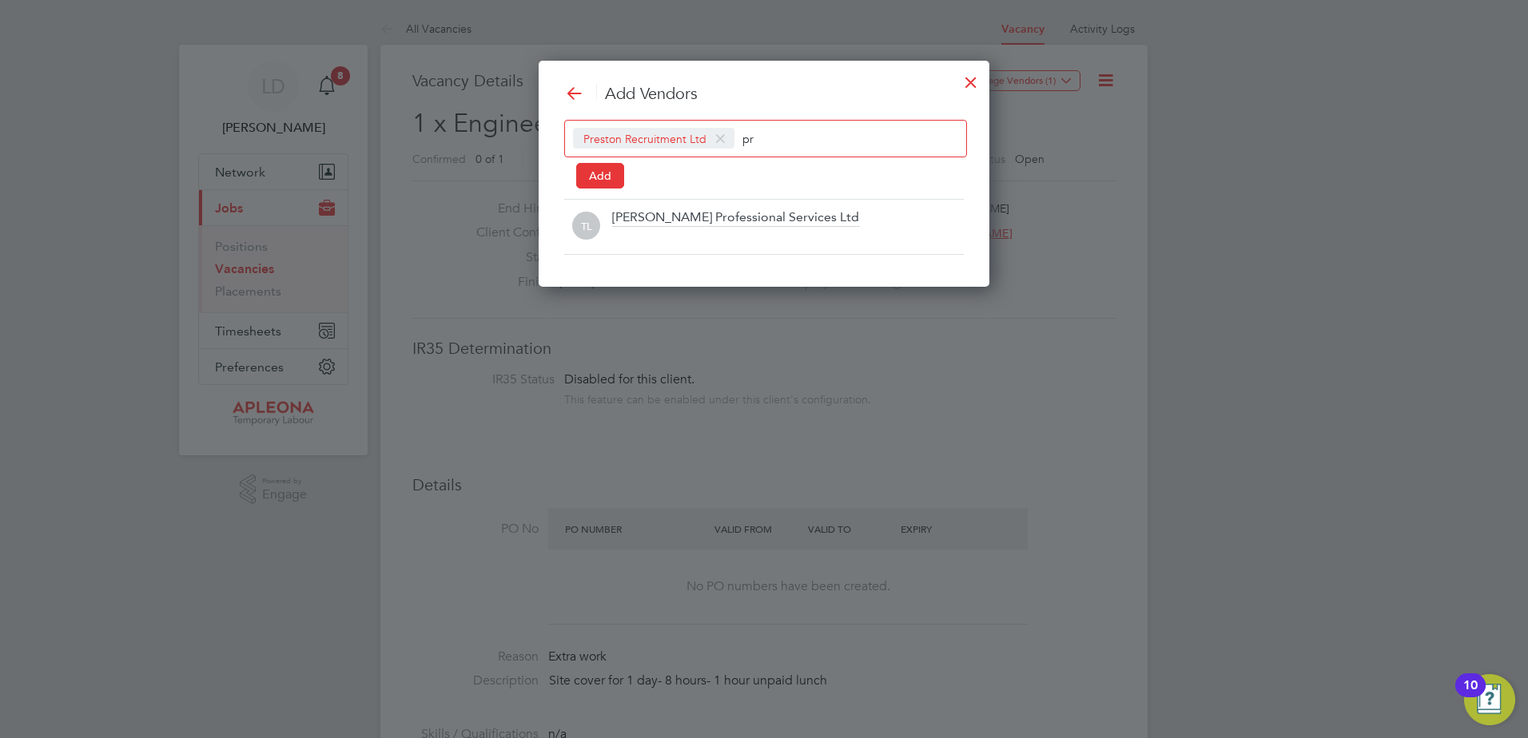
click at [775, 137] on input "pr" at bounding box center [792, 138] width 100 height 21
type input "p"
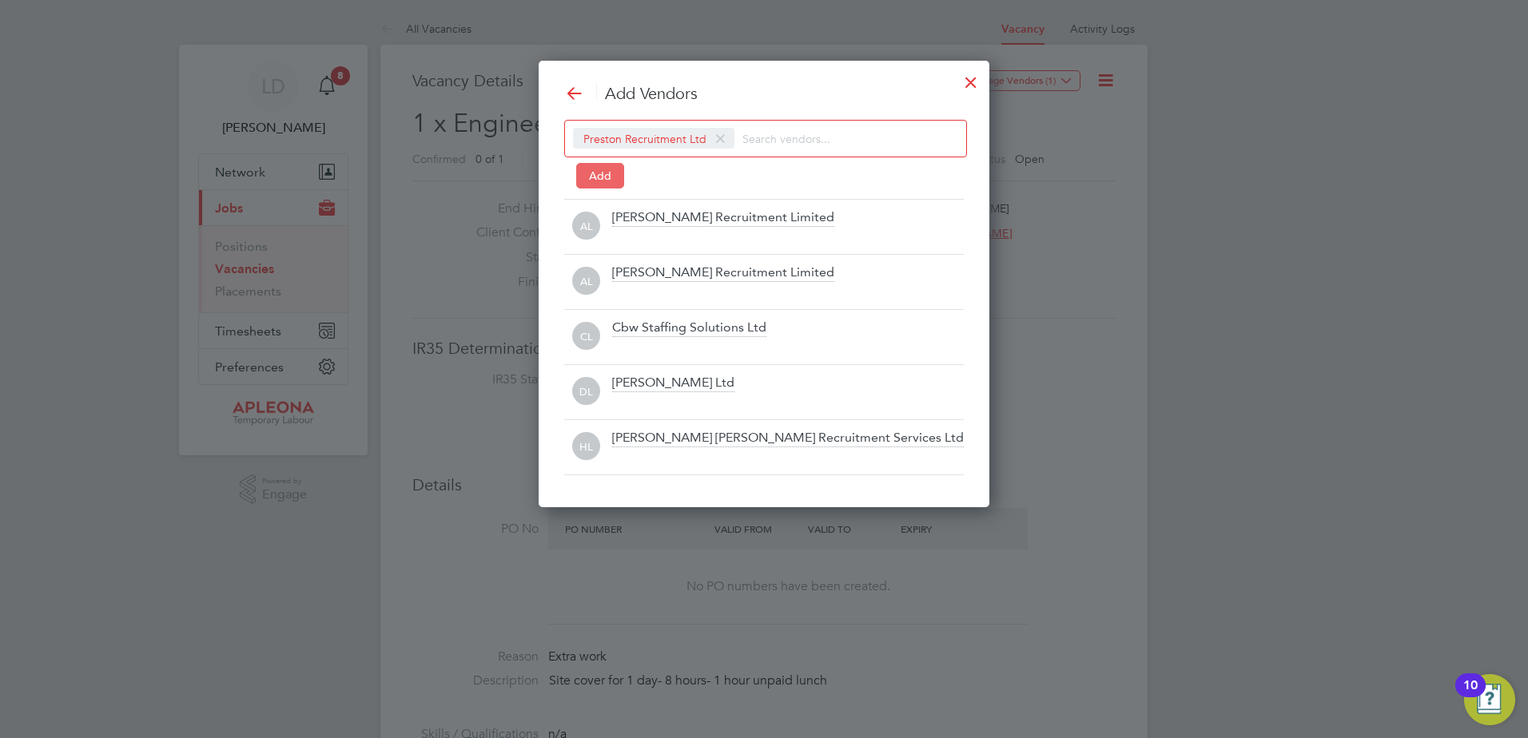
click at [606, 171] on button "Add" at bounding box center [600, 176] width 48 height 26
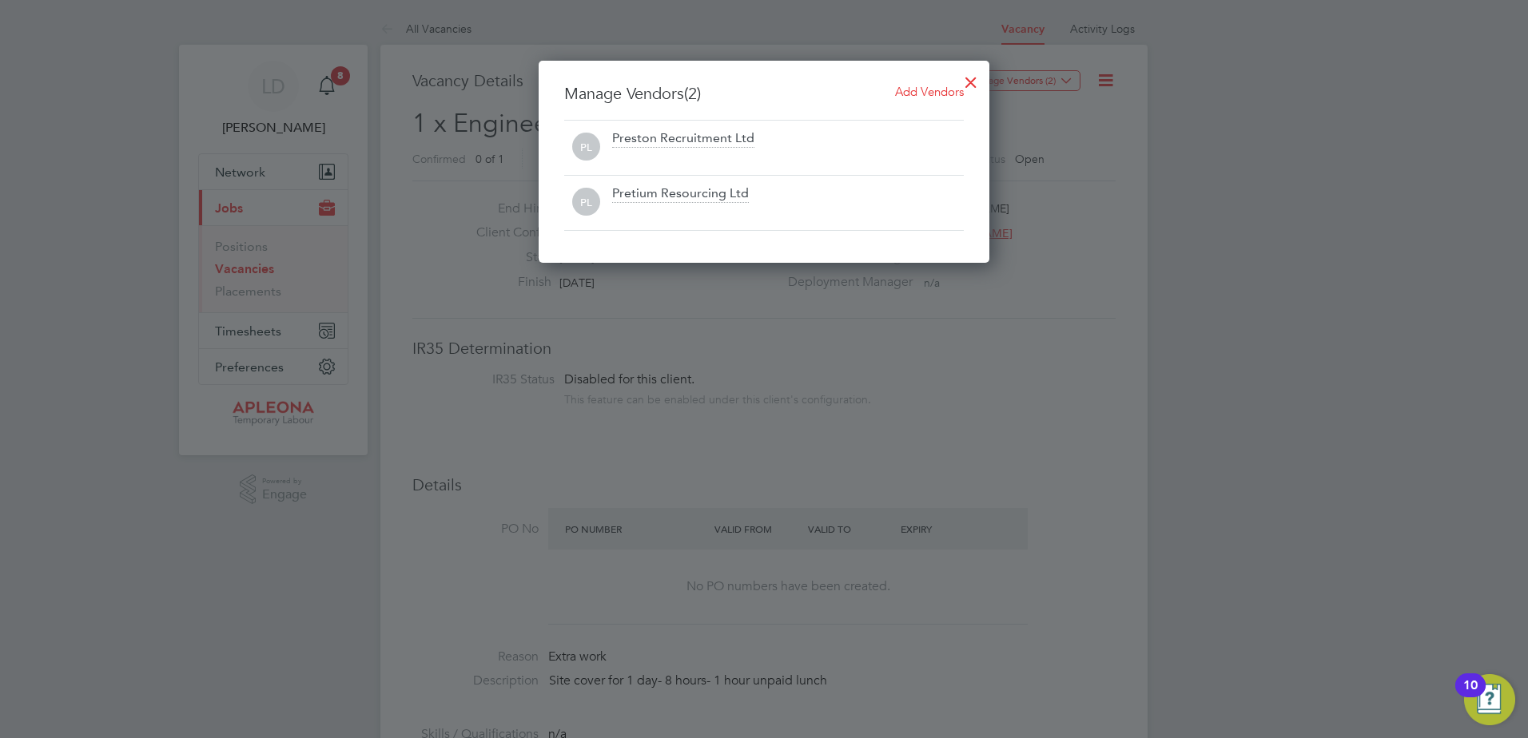
click at [973, 74] on div at bounding box center [971, 78] width 29 height 29
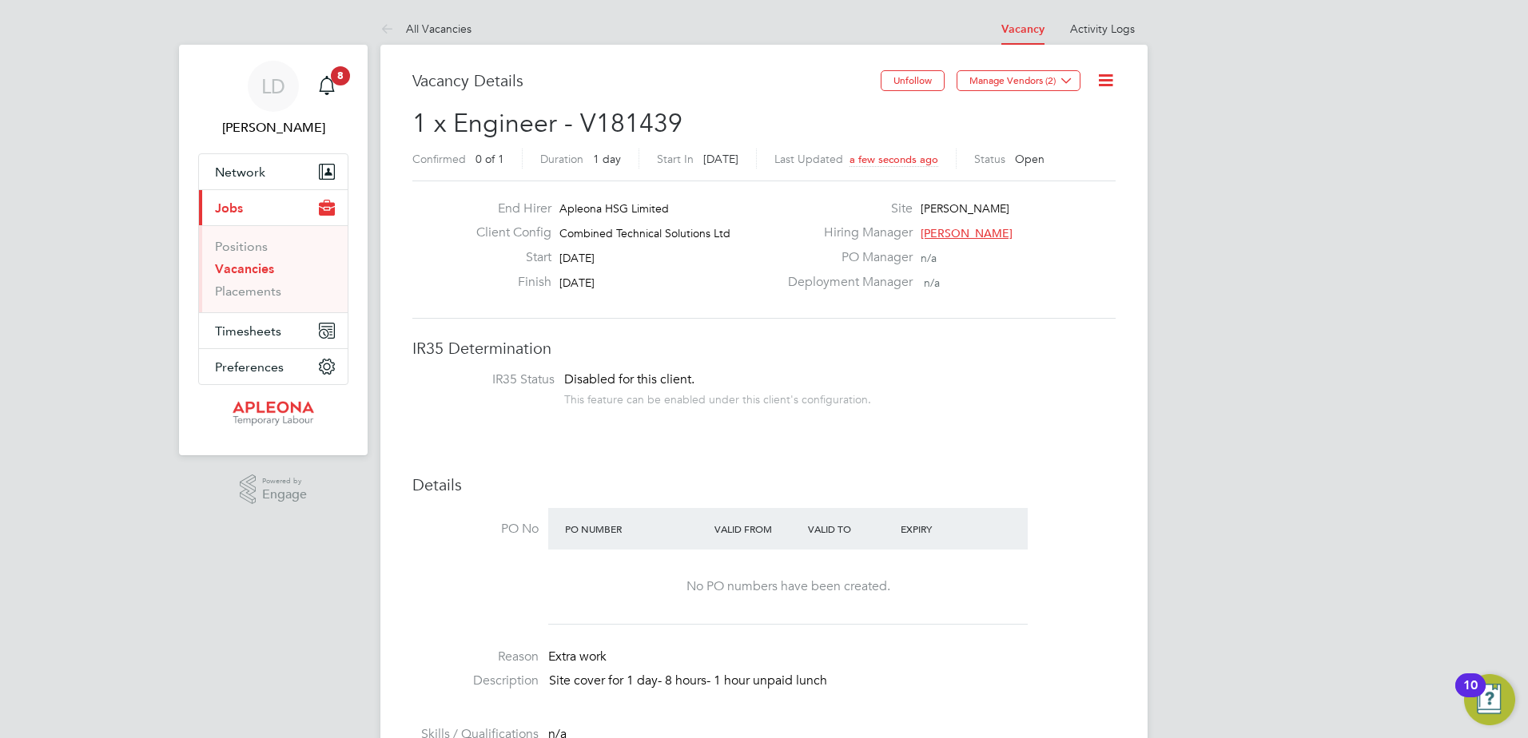
click at [1107, 77] on icon at bounding box center [1106, 80] width 20 height 20
click at [695, 116] on h2 "1 x Engineer - V181439 Confirmed 0 of 1 Duration 1 day Start In in 4 days Last …" at bounding box center [763, 140] width 703 height 67
drag, startPoint x: 692, startPoint y: 116, endPoint x: 571, endPoint y: 124, distance: 120.9
click at [571, 124] on h2 "1 x Engineer - V181439 Confirmed 0 of 1 Duration 1 day Start In in 4 days Last …" at bounding box center [763, 140] width 703 height 67
copy span "V181439"
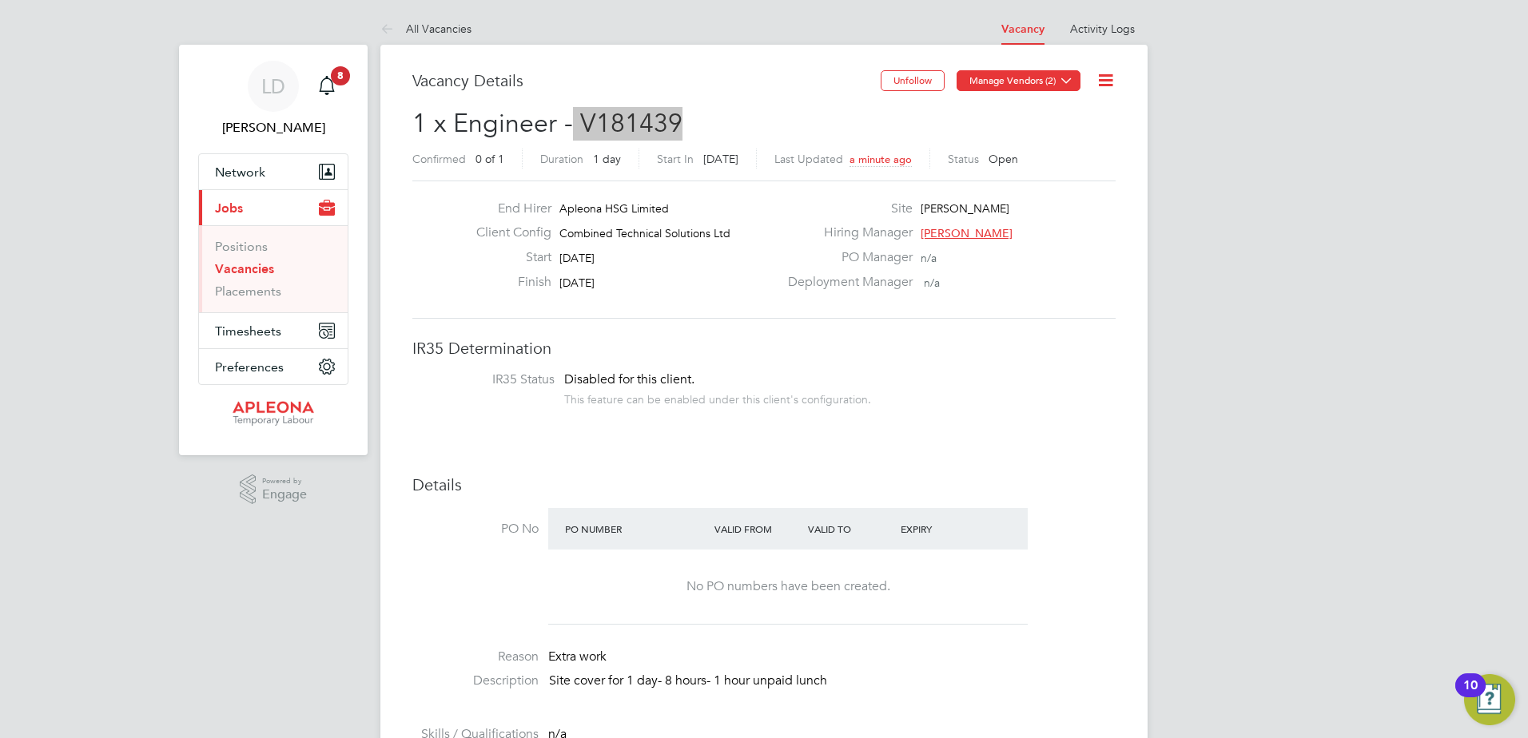
click at [1054, 83] on button "Manage Vendors (2)" at bounding box center [1019, 80] width 124 height 21
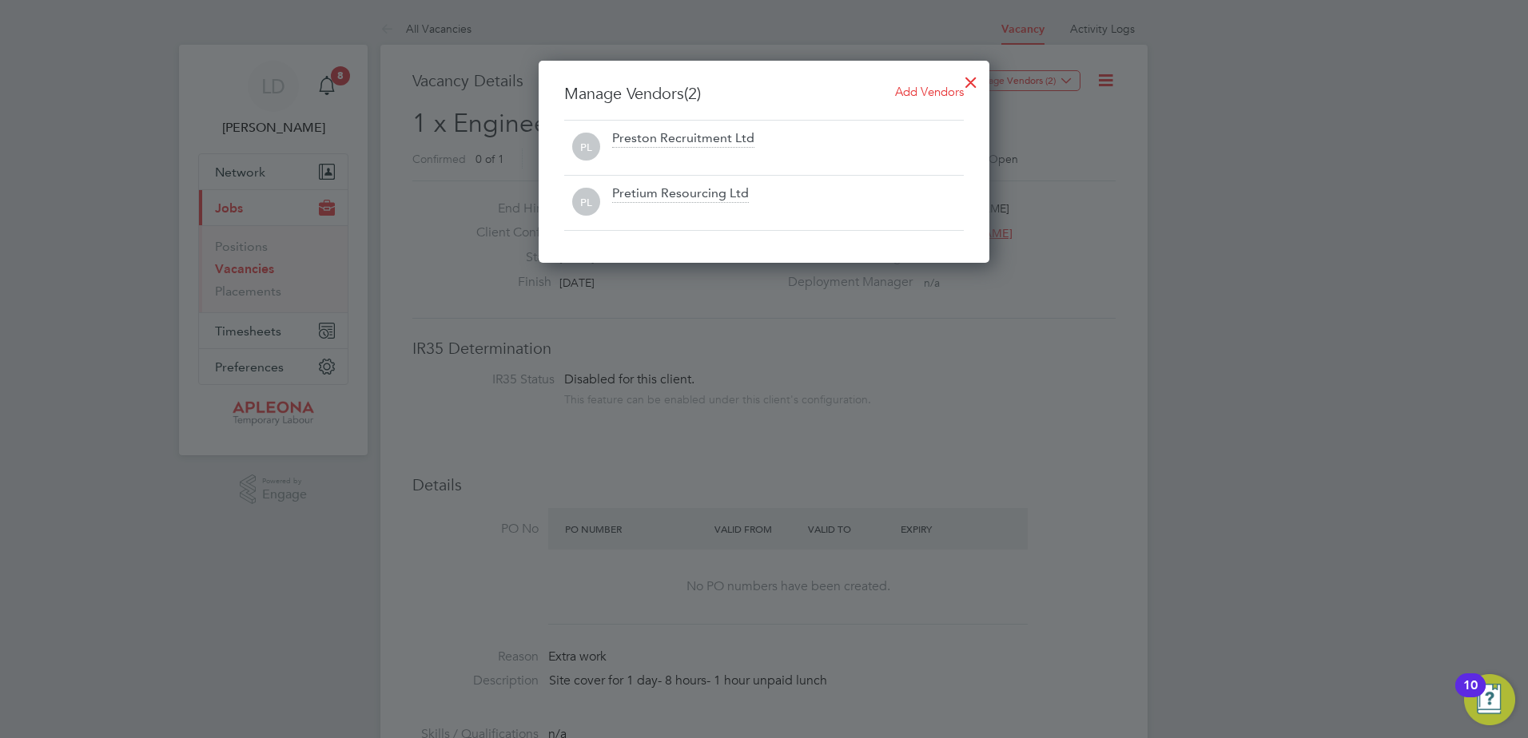
click at [973, 83] on div at bounding box center [971, 78] width 29 height 29
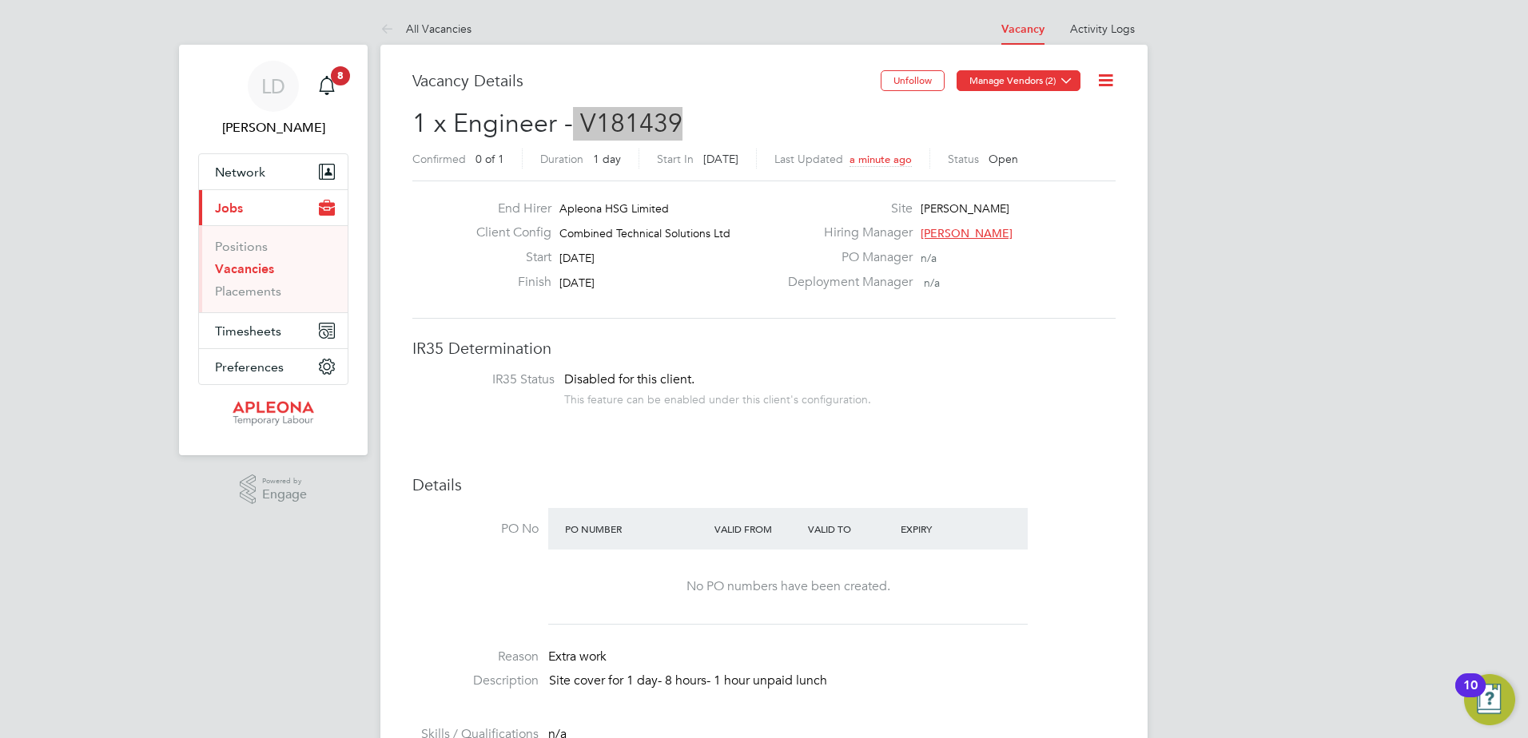
click at [1032, 78] on button "Manage Vendors (2)" at bounding box center [1019, 80] width 124 height 21
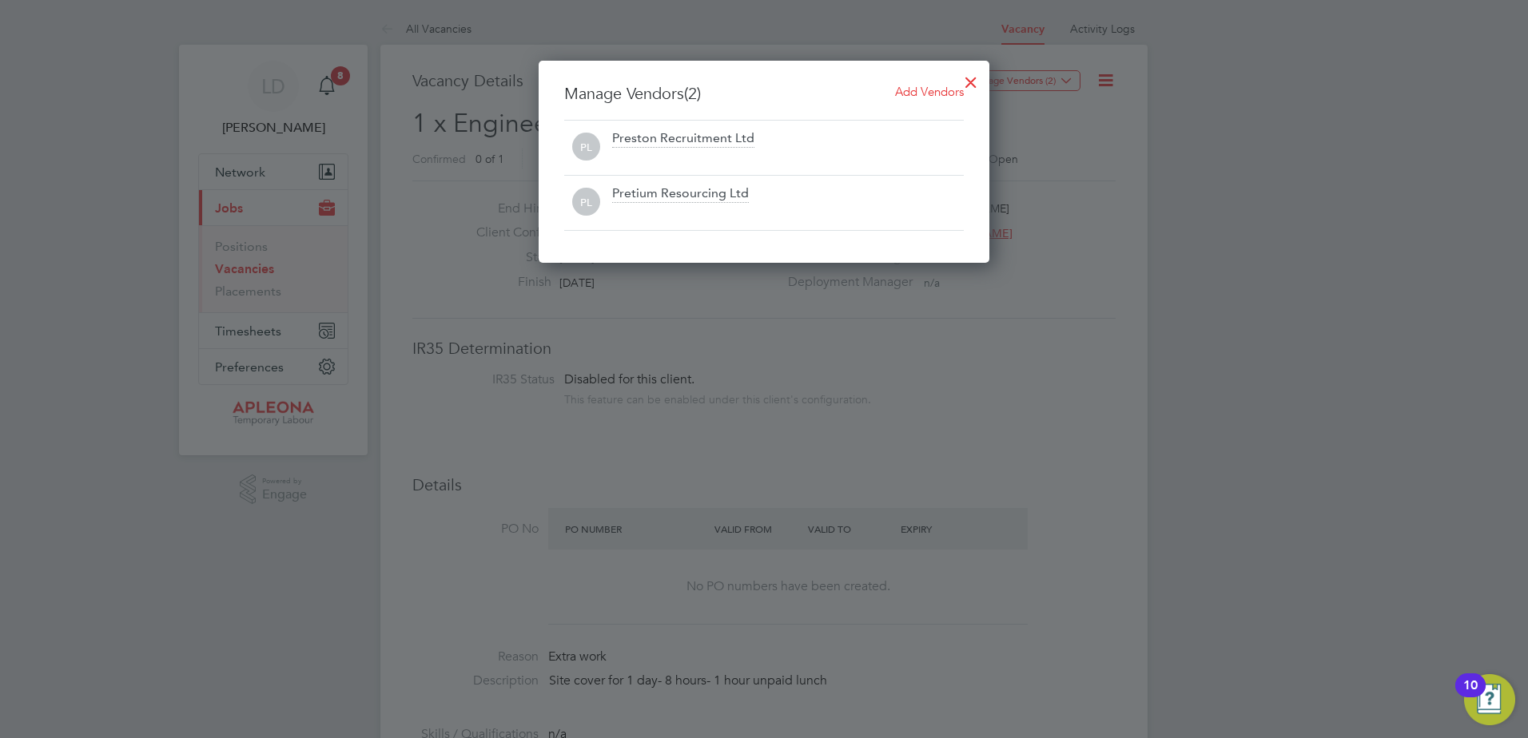
click at [923, 96] on span "Add Vendors" at bounding box center [929, 91] width 69 height 15
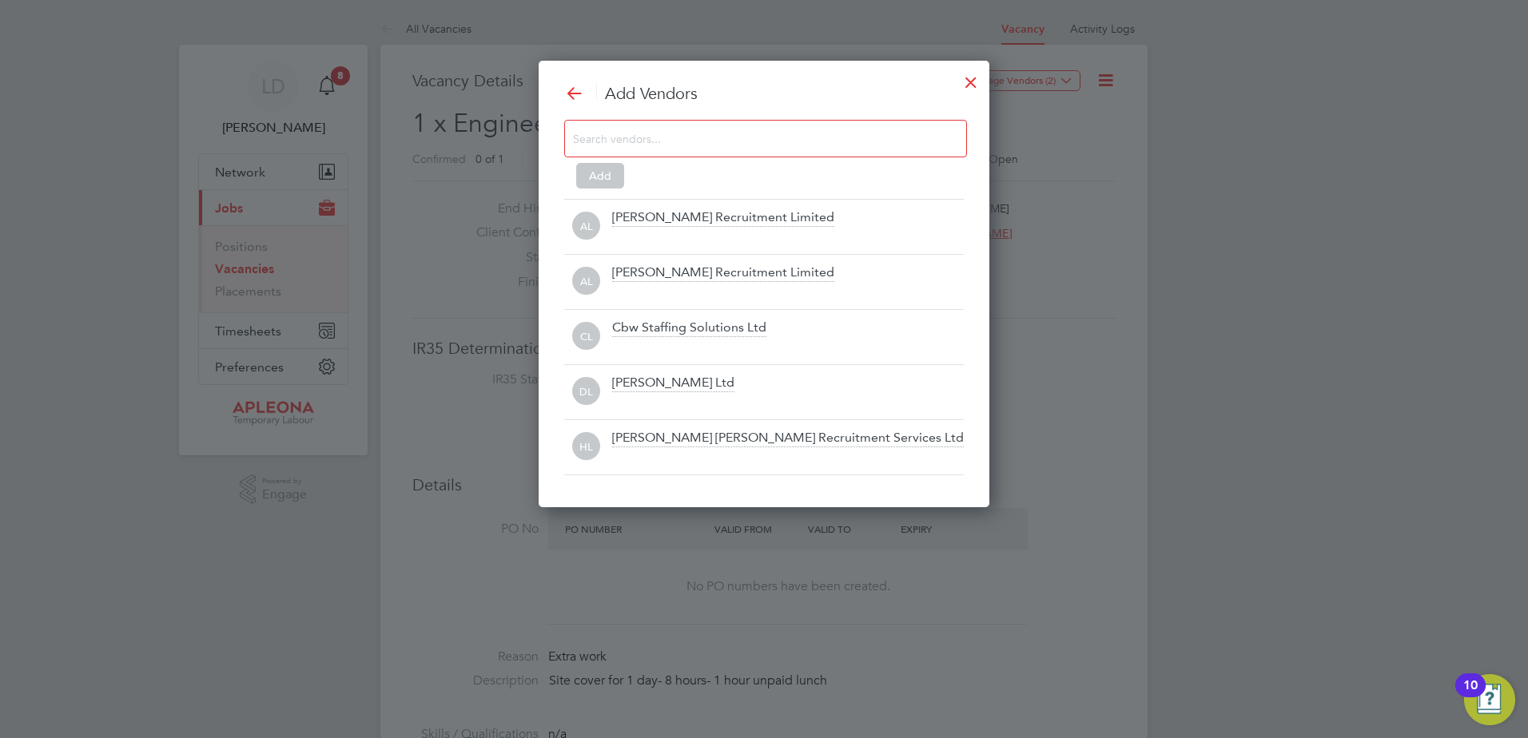
click at [729, 147] on input at bounding box center [753, 138] width 360 height 21
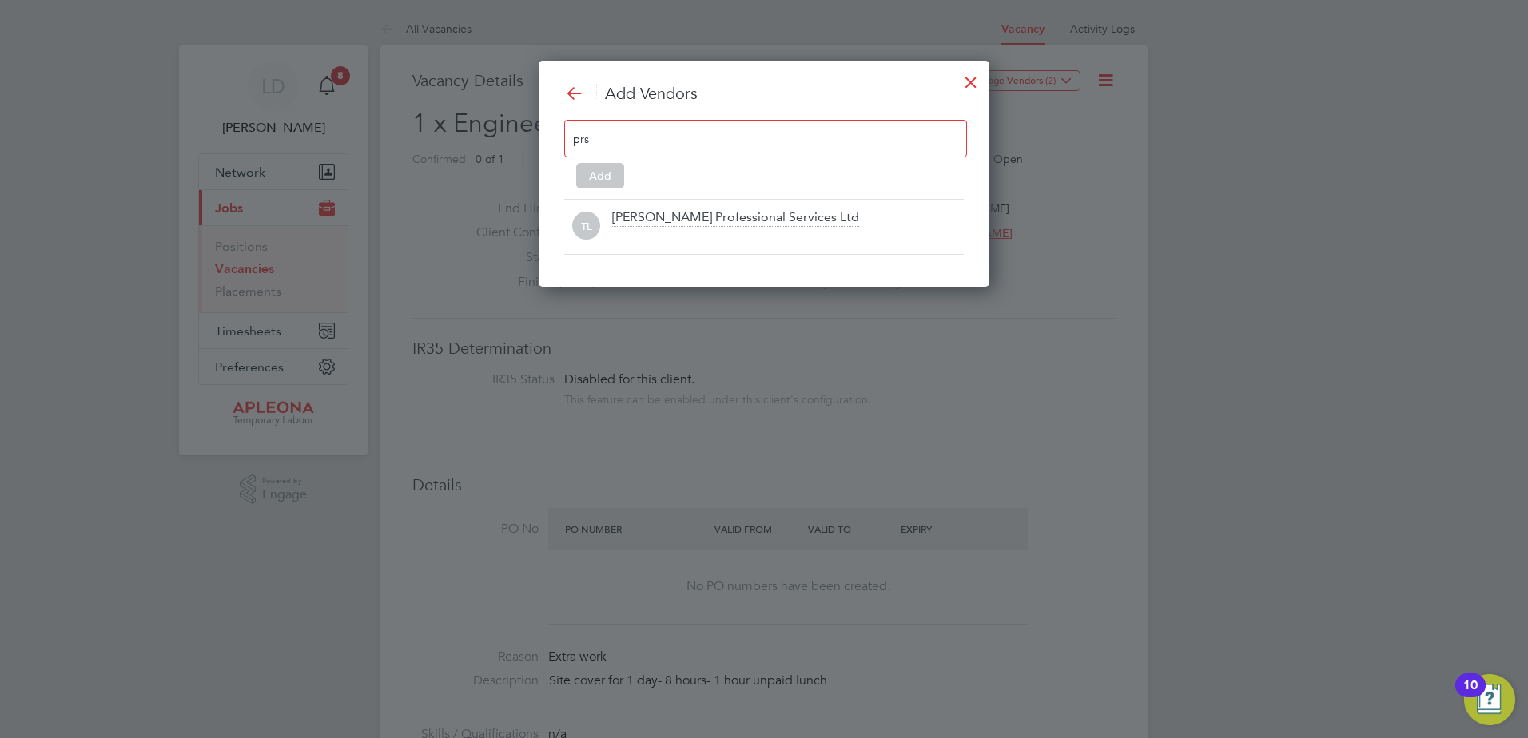
scroll to position [173, 452]
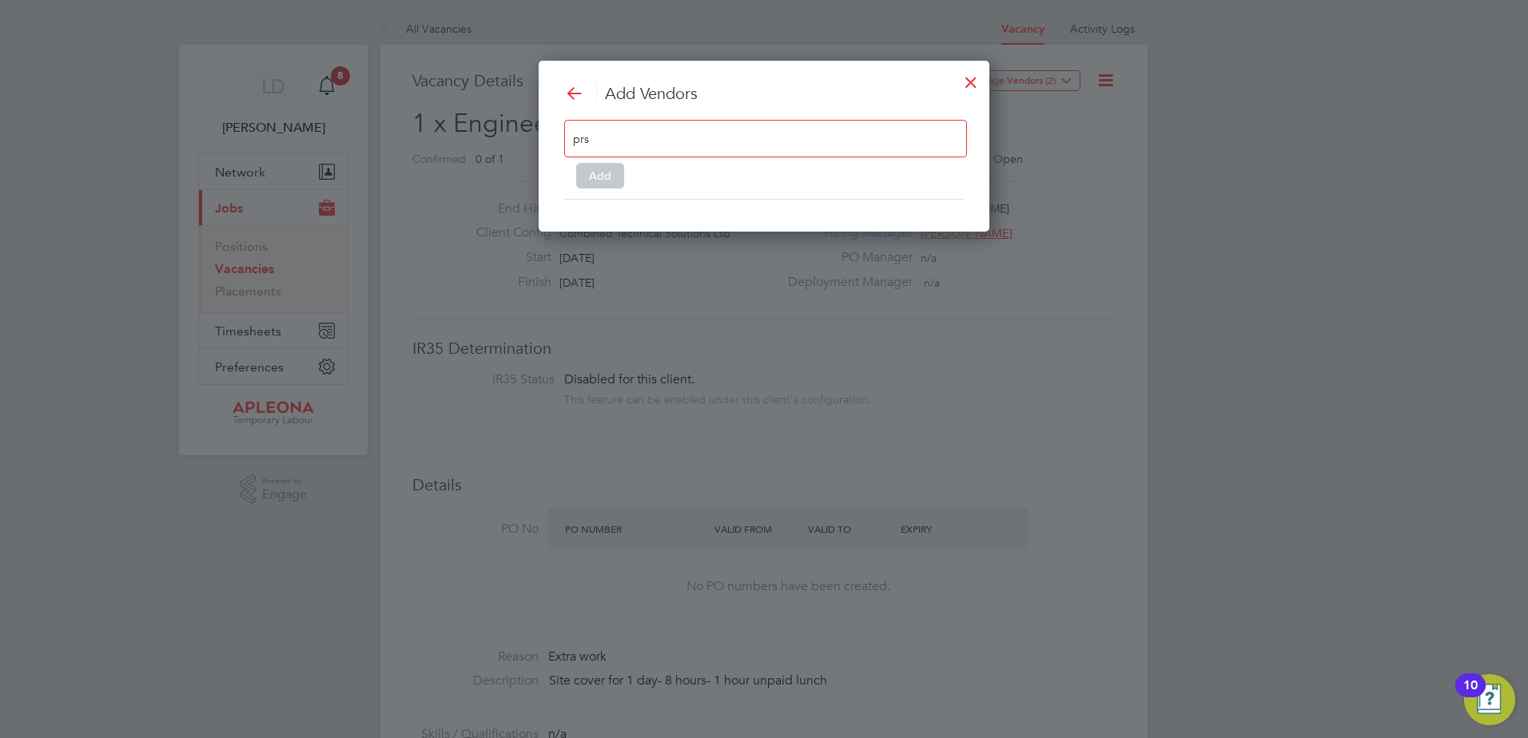
type input "prs"
click at [977, 82] on div at bounding box center [971, 78] width 29 height 29
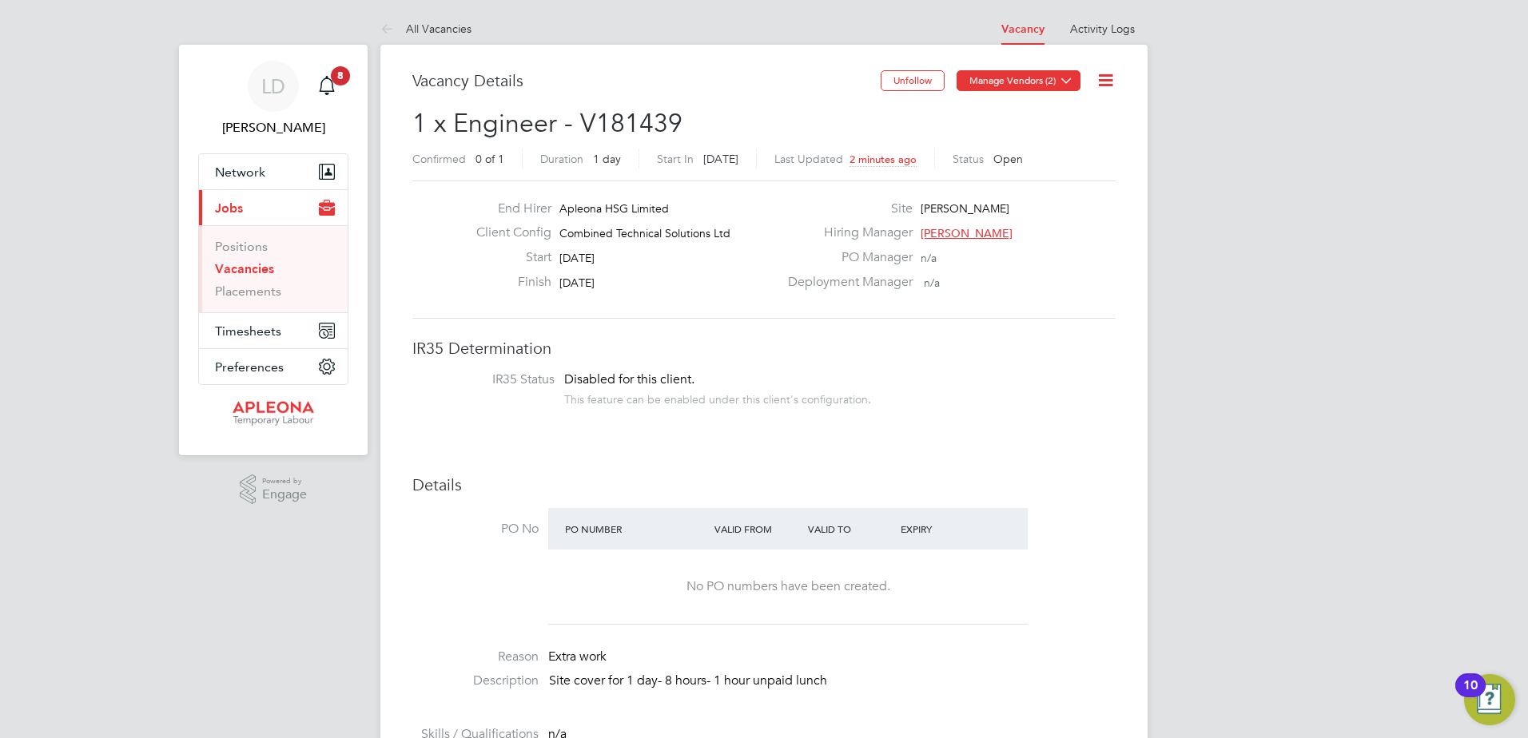
click at [1071, 83] on icon at bounding box center [1067, 80] width 12 height 12
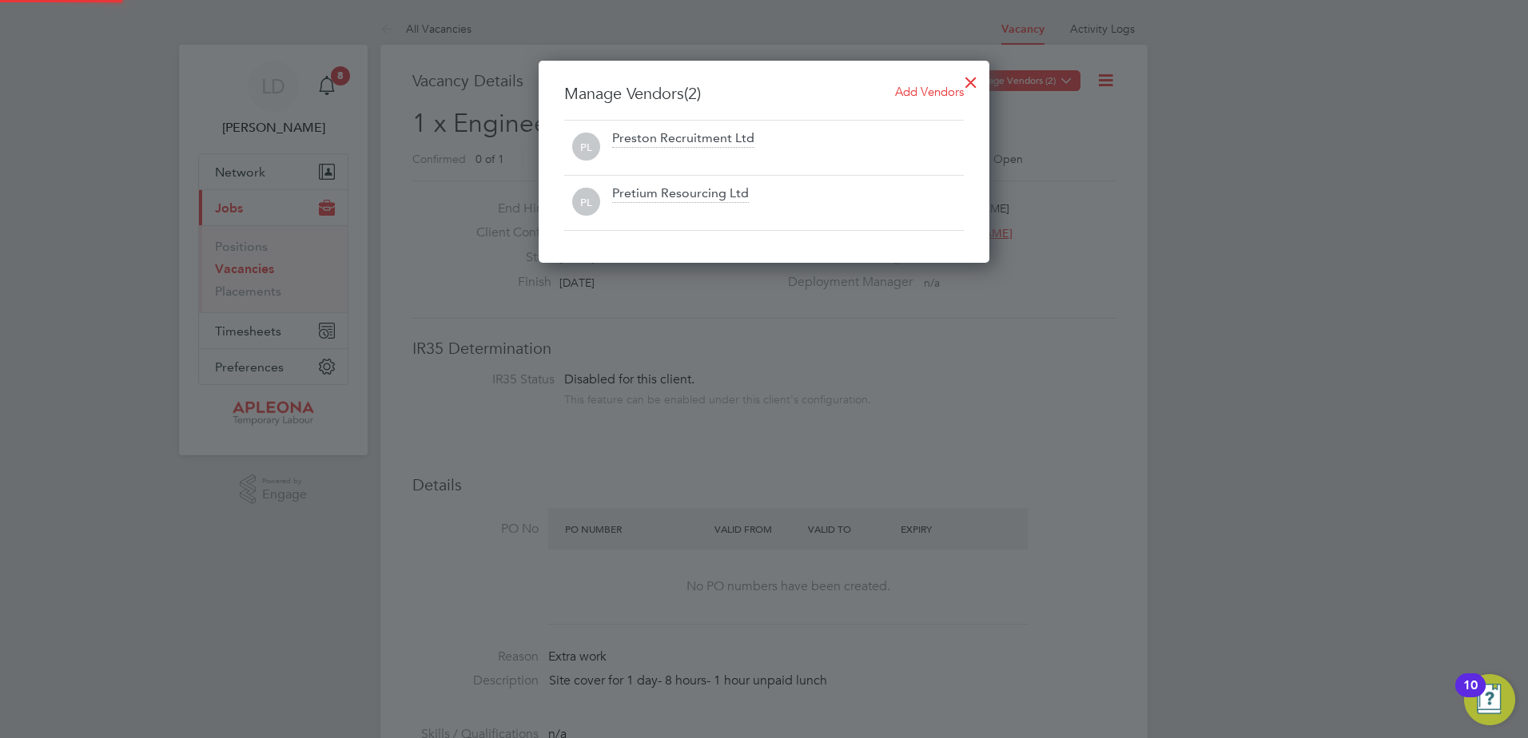
scroll to position [203, 452]
click at [913, 86] on span "Add Vendors" at bounding box center [929, 91] width 69 height 15
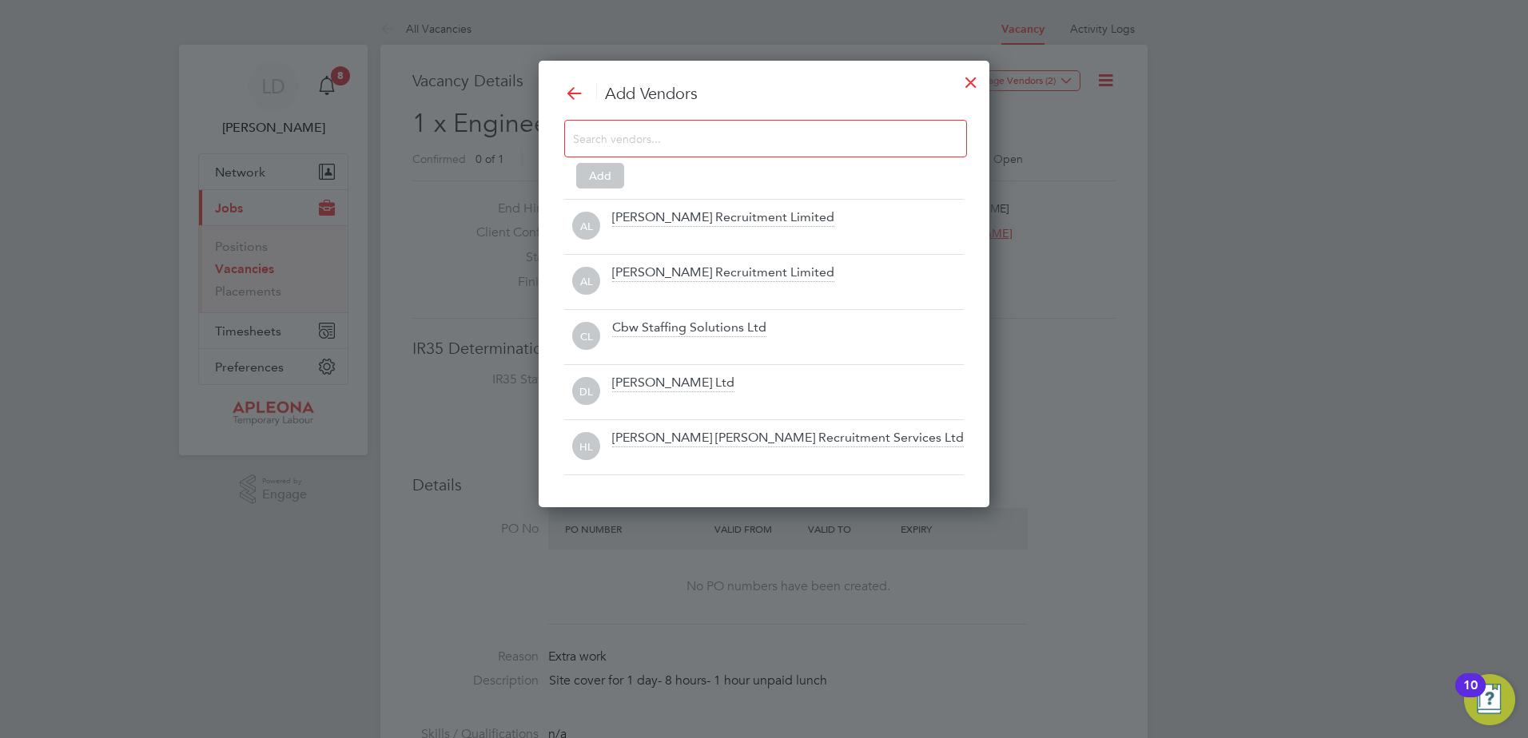
click at [969, 82] on div at bounding box center [971, 78] width 29 height 29
